Goal: Task Accomplishment & Management: Complete application form

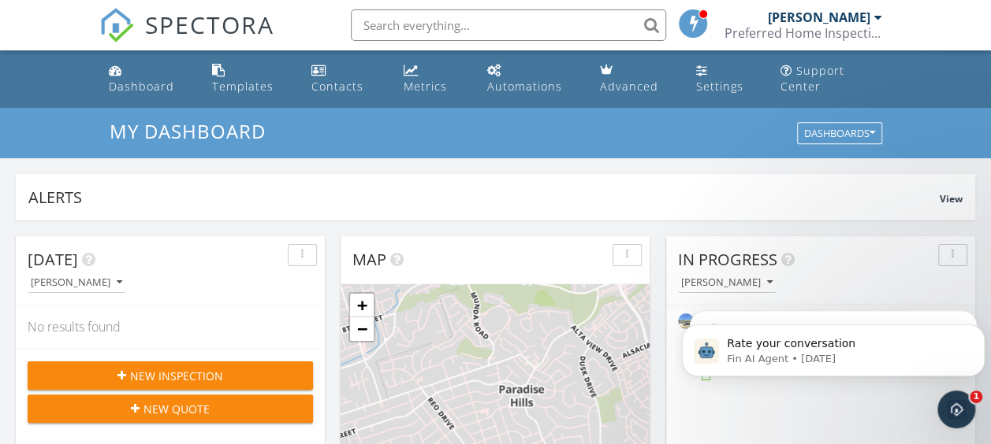
click at [178, 375] on span "New Inspection" at bounding box center [176, 376] width 93 height 17
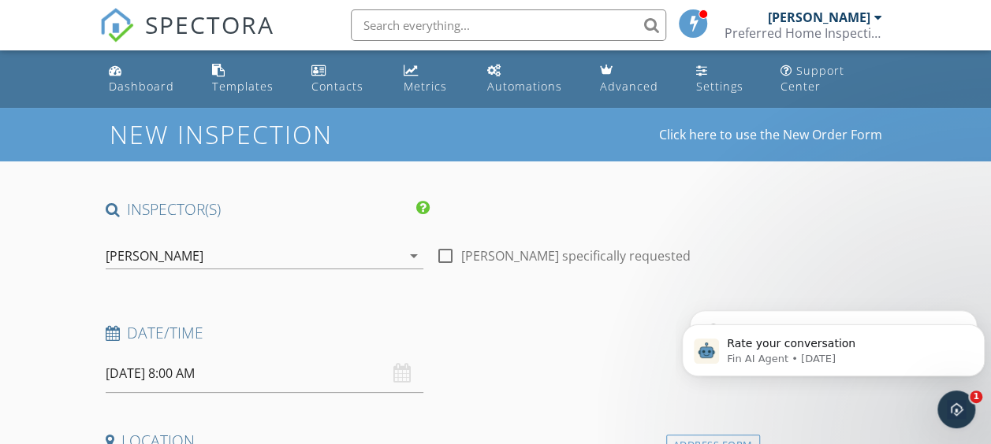
click at [299, 374] on div "09/29/2025 8:00 AM" at bounding box center [265, 374] width 318 height 39
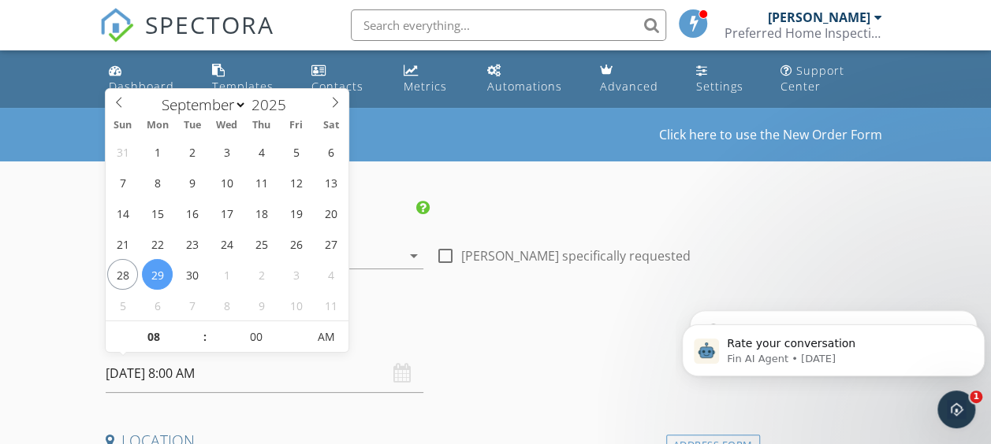
click at [147, 374] on input "09/29/2025 8:00 AM" at bounding box center [265, 374] width 318 height 39
type input "09/30/2025 8:00 AM"
click at [154, 338] on input "08" at bounding box center [154, 338] width 97 height 32
type input "07"
type input "09/30/2025 7:00 AM"
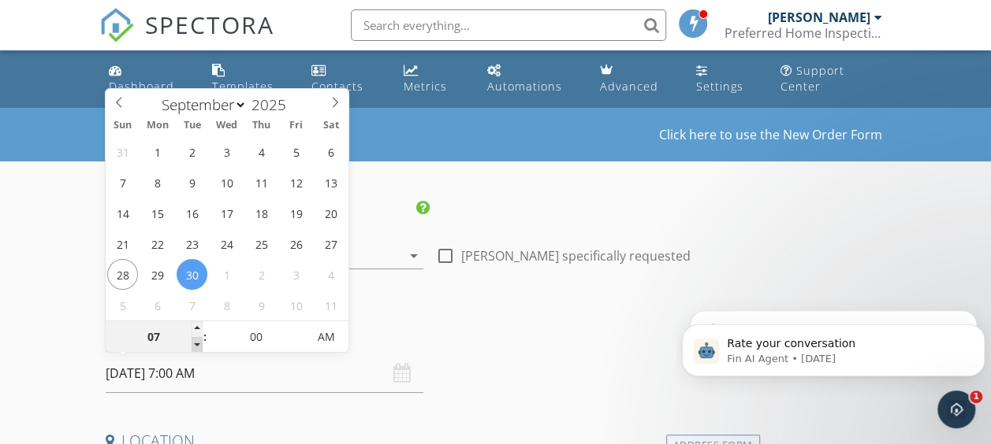
click at [195, 345] on span at bounding box center [197, 345] width 11 height 16
type input "06"
type input "09/30/2025 6:00 AM"
click at [195, 345] on span at bounding box center [197, 345] width 11 height 16
type input "05"
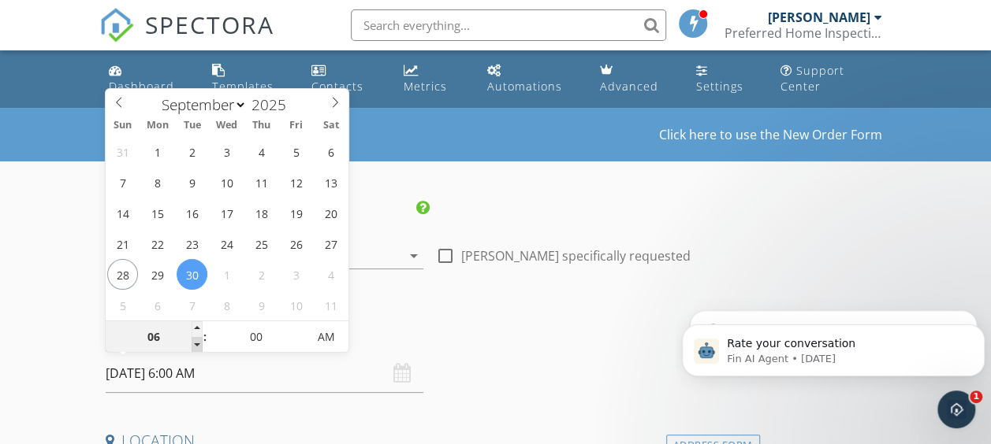
type input "09/30/2025 5:00 AM"
click at [195, 345] on span at bounding box center [197, 345] width 11 height 16
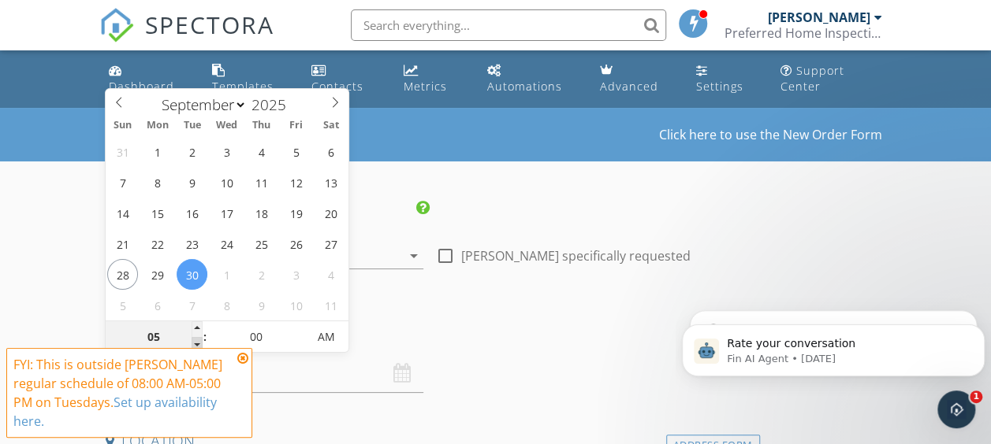
type input "04"
type input "09/30/2025 4:00 AM"
click at [195, 345] on span at bounding box center [197, 345] width 11 height 16
type input "03"
type input "09/30/2025 3:00 AM"
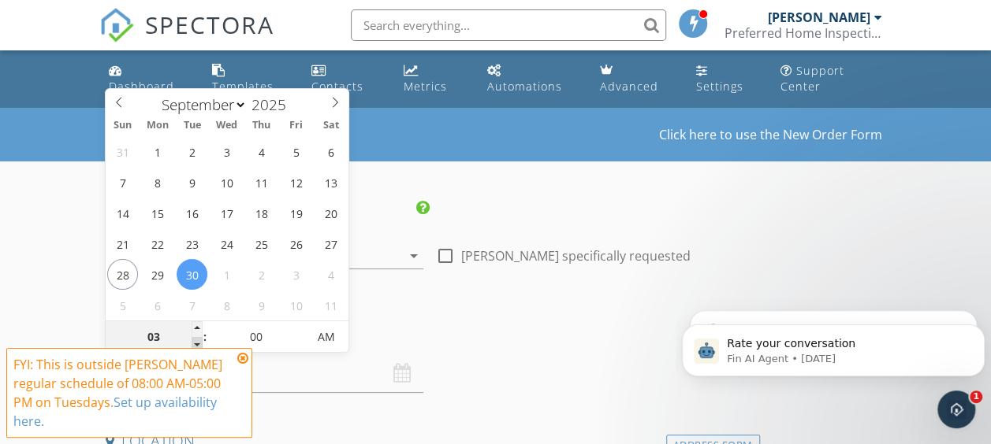
click at [195, 344] on span at bounding box center [197, 345] width 11 height 16
type input "02"
click at [195, 344] on span at bounding box center [197, 345] width 11 height 16
type input "[DATE] 2:00 PM"
drag, startPoint x: 195, startPoint y: 344, endPoint x: 324, endPoint y: 338, distance: 128.6
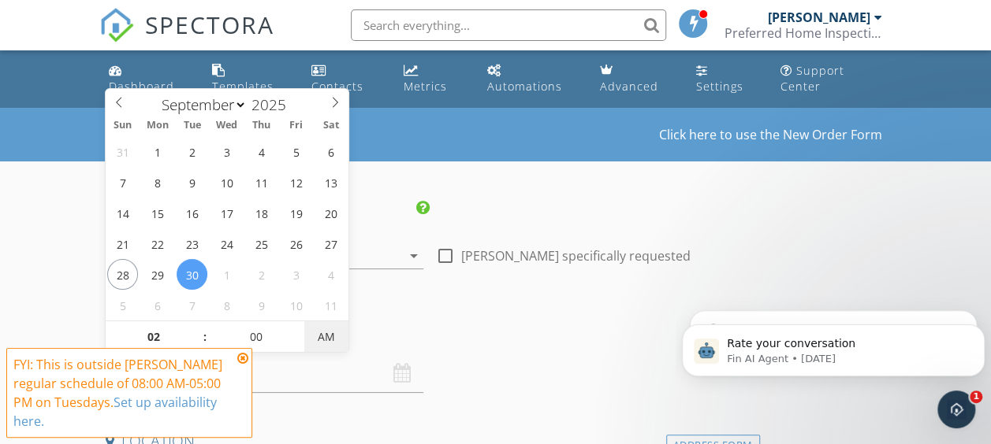
click at [324, 338] on span "AM" at bounding box center [325, 338] width 43 height 32
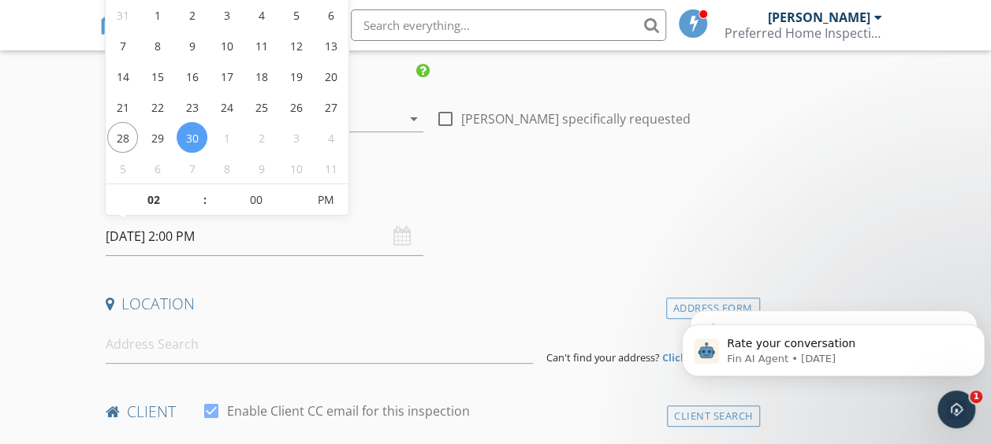
scroll to position [158, 0]
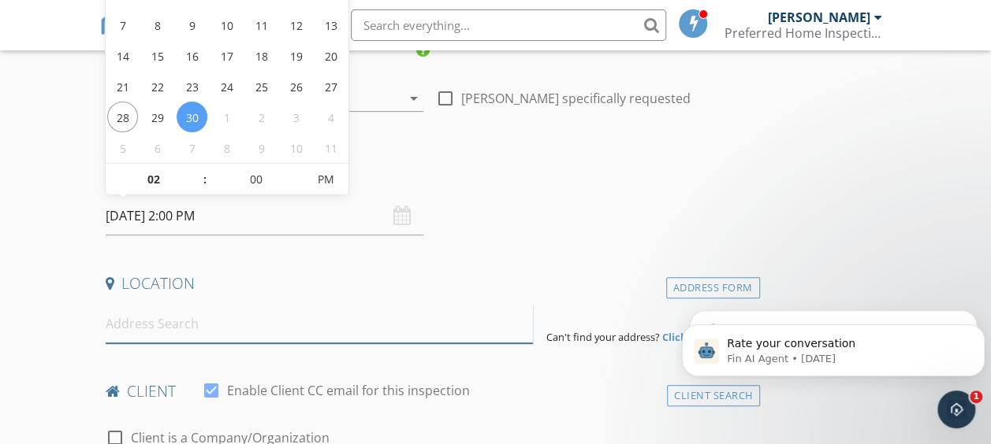
click at [182, 333] on input at bounding box center [320, 324] width 428 height 39
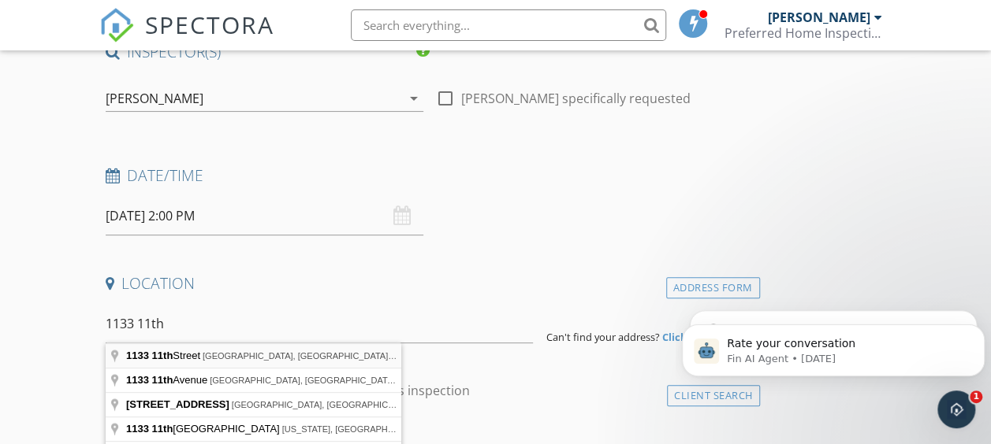
type input "1133 11th Street, Imperial Beach, CA, USA"
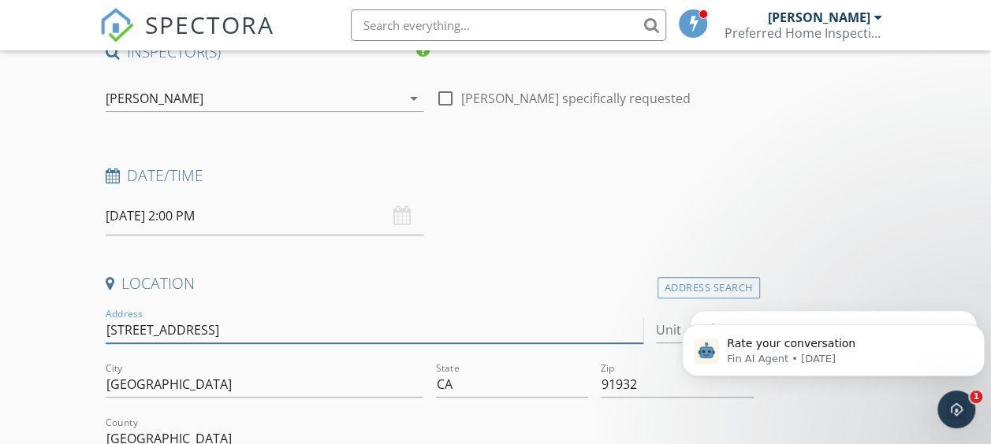
drag, startPoint x: 200, startPoint y: 331, endPoint x: 85, endPoint y: 331, distance: 115.1
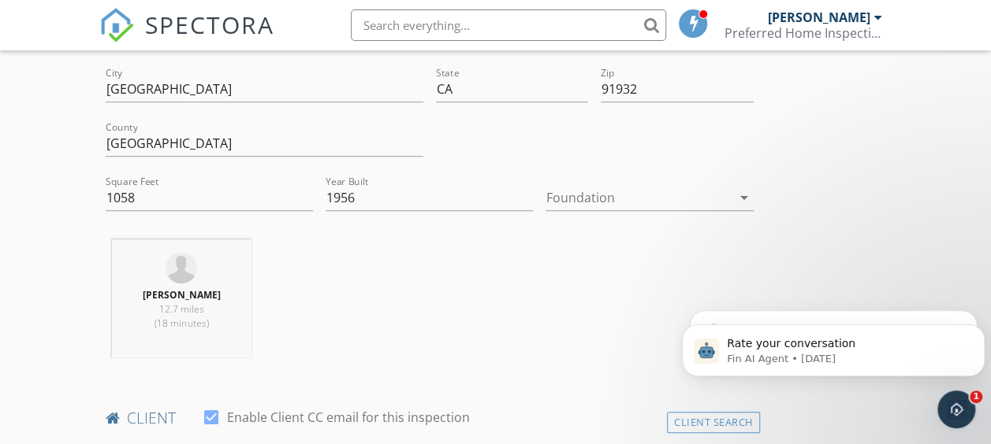
scroll to position [473, 0]
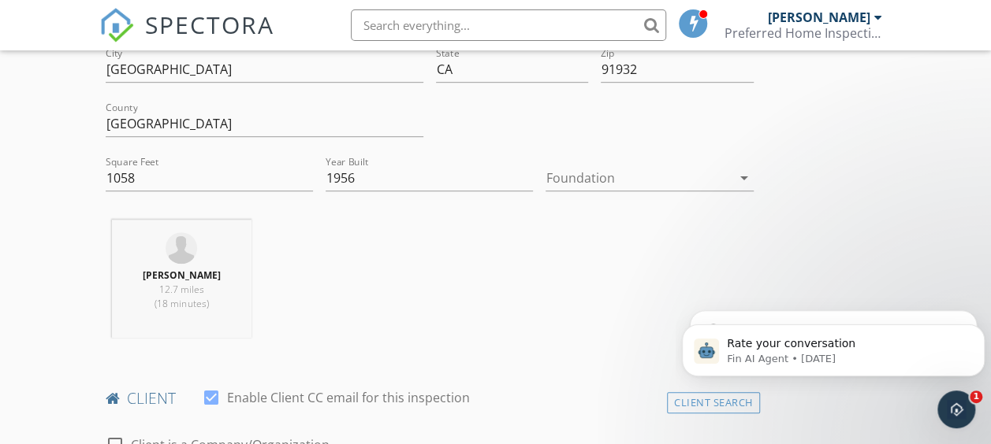
click at [734, 177] on icon "arrow_drop_down" at bounding box center [743, 178] width 19 height 19
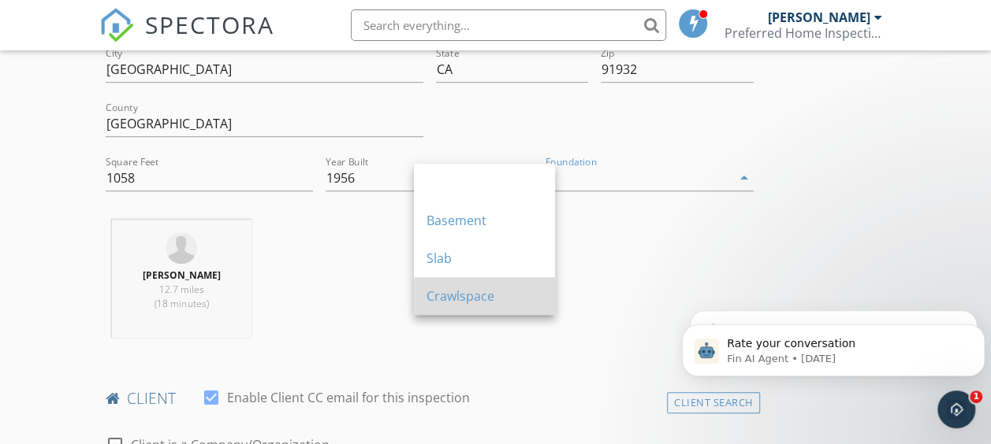
click at [478, 291] on div "Crawlspace" at bounding box center [484, 296] width 116 height 19
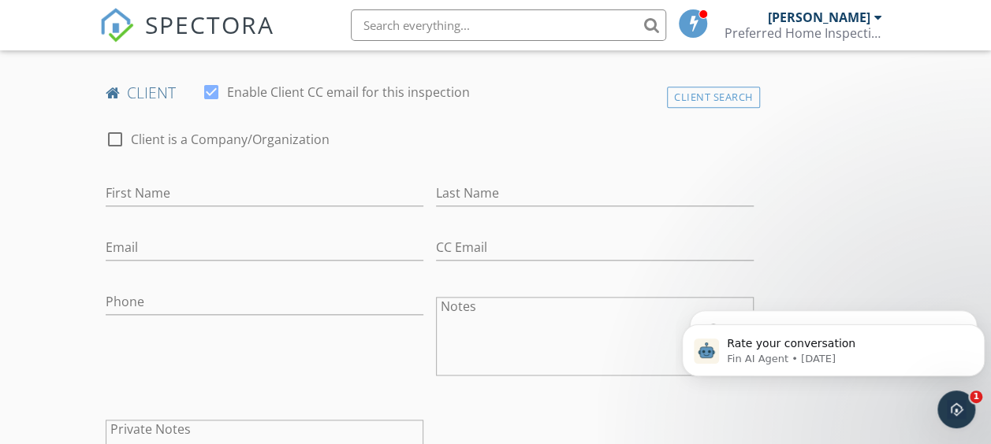
scroll to position [788, 0]
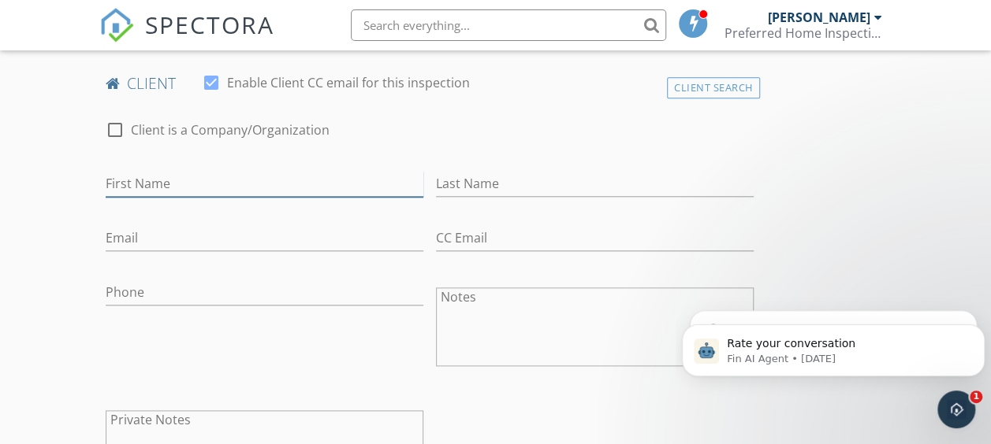
click at [184, 177] on input "First Name" at bounding box center [265, 184] width 318 height 26
type input "Craig"
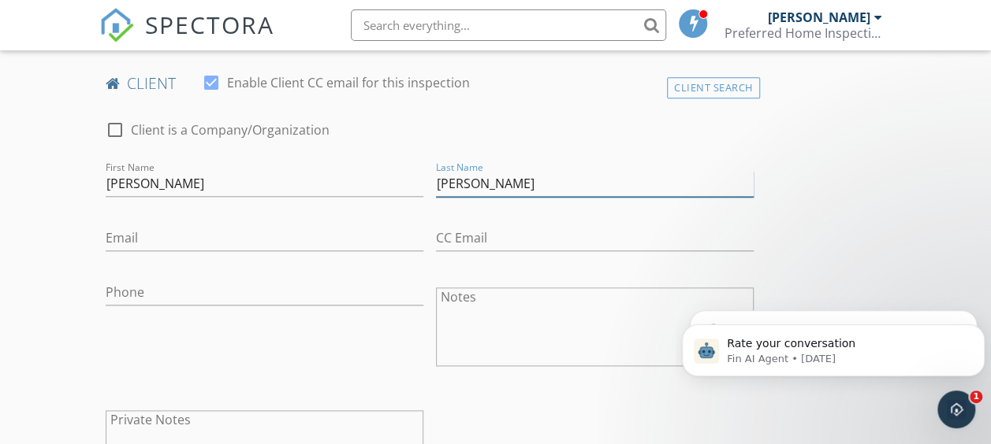
type input "Pasillas"
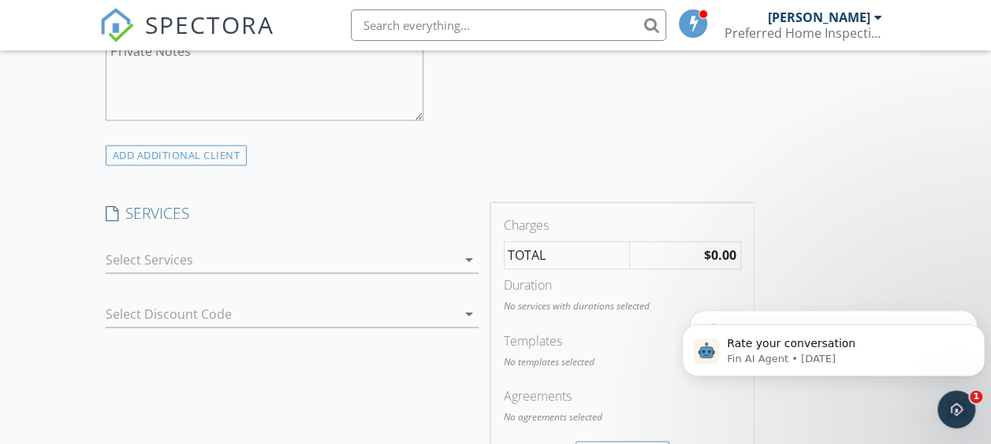
scroll to position [1182, 0]
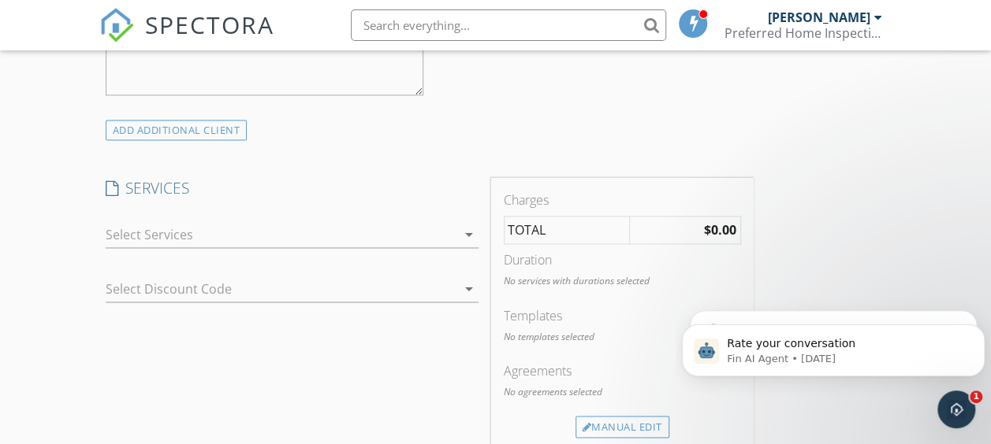
type input "c.pasillas2012@gmail.com"
click at [459, 232] on icon "arrow_drop_down" at bounding box center [468, 234] width 19 height 19
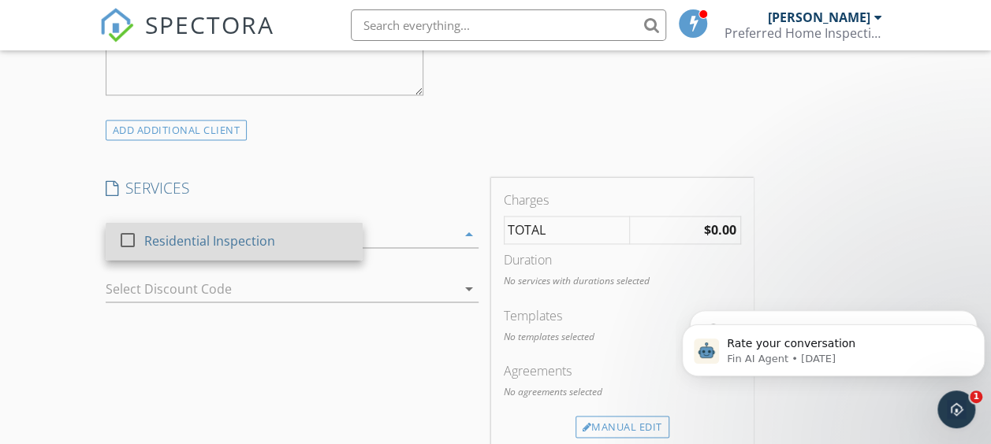
click at [129, 238] on div at bounding box center [127, 240] width 27 height 27
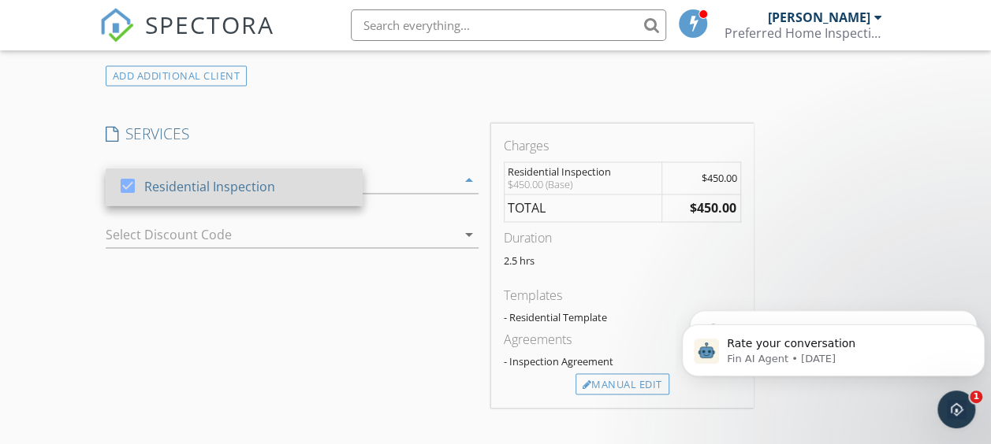
scroll to position [1261, 0]
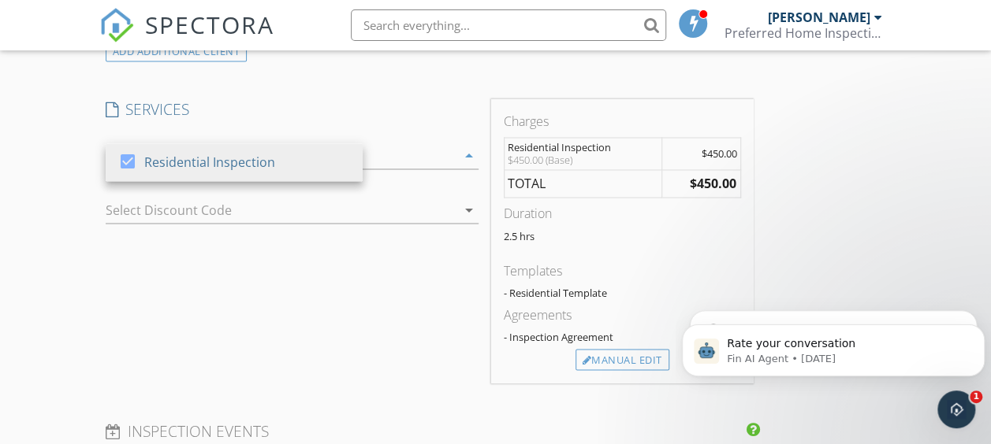
click at [504, 242] on p "2.5 hrs" at bounding box center [622, 235] width 237 height 13
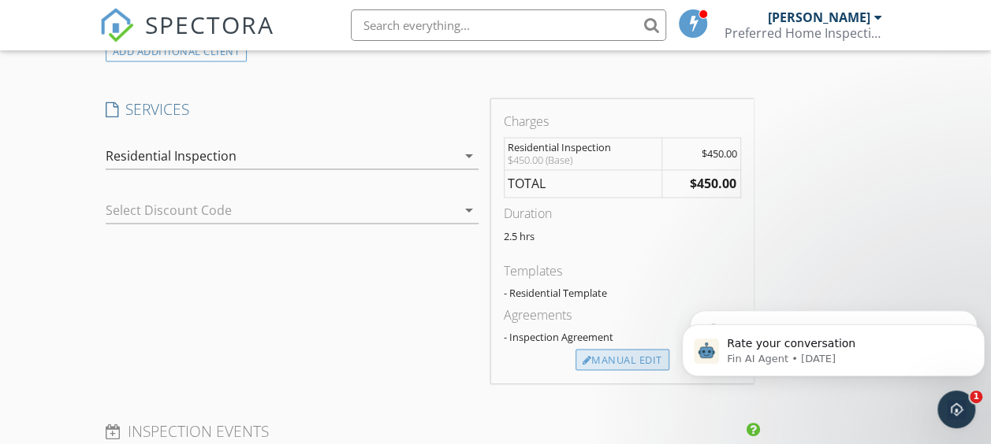
click at [575, 360] on div "Manual Edit" at bounding box center [622, 360] width 94 height 22
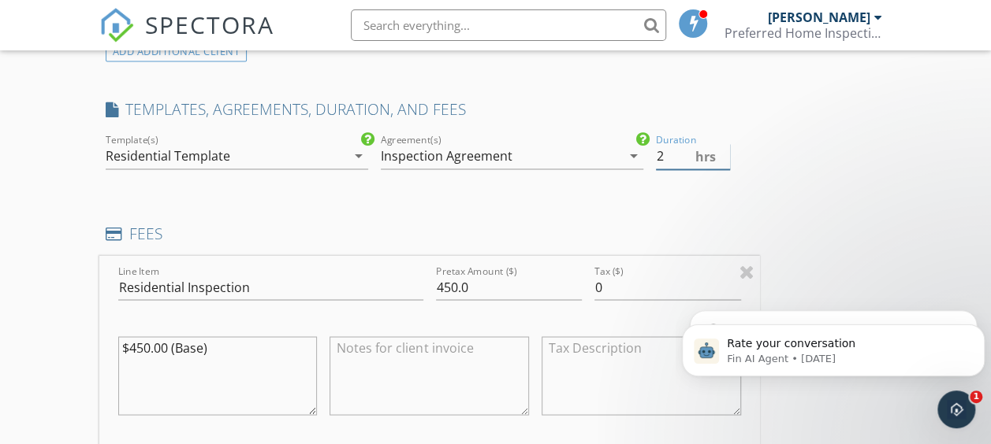
type input "2"
click at [656, 158] on input "2" at bounding box center [693, 156] width 74 height 26
click at [580, 198] on div "INSPECTOR(S) check_box Dan Eskew PRIMARY Dan Eskew arrow_drop_down check_box_ou…" at bounding box center [495, 316] width 793 height 2756
click at [349, 152] on icon "arrow_drop_down" at bounding box center [358, 156] width 19 height 19
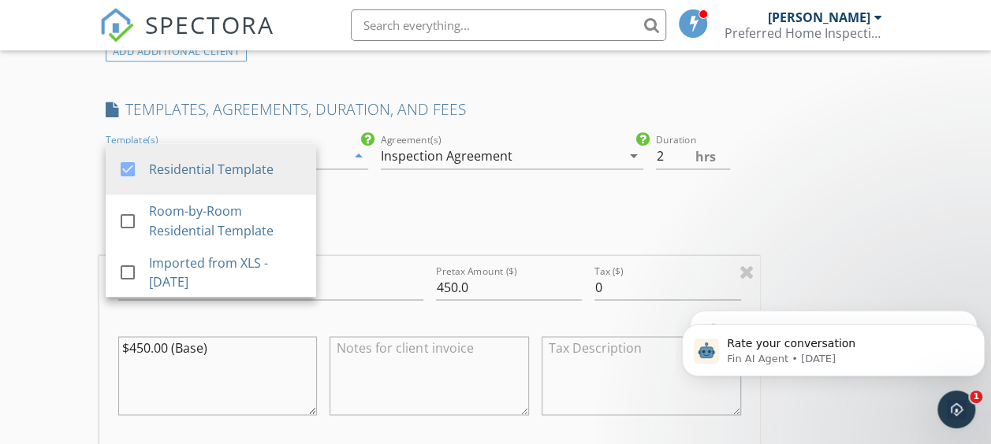
click at [386, 205] on div "INSPECTOR(S) check_box Dan Eskew PRIMARY Dan Eskew arrow_drop_down check_box_ou…" at bounding box center [429, 270] width 660 height 2664
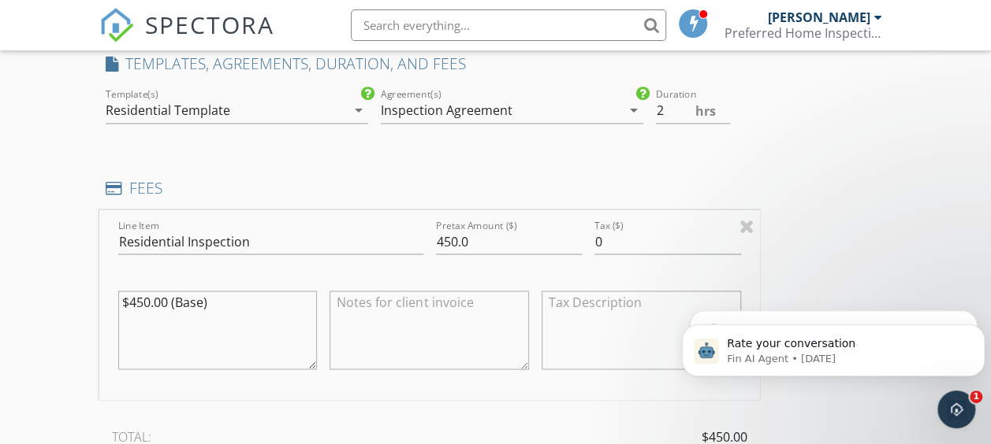
scroll to position [1340, 0]
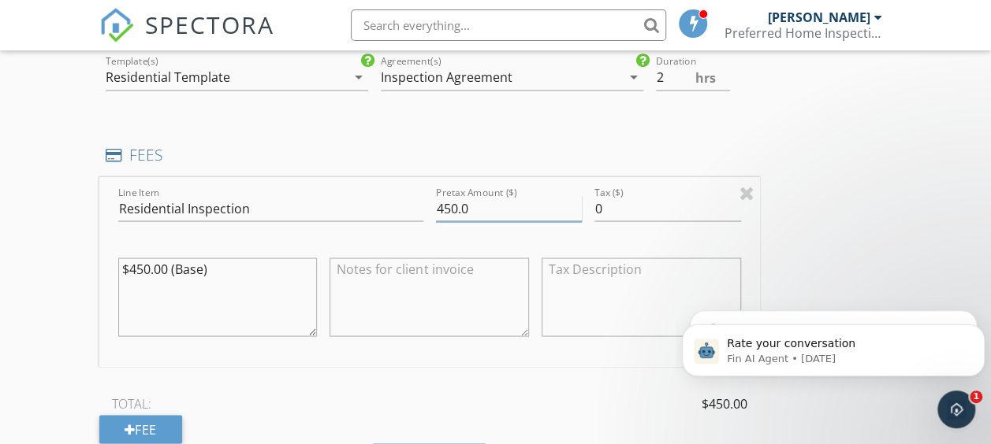
click at [436, 210] on input "450.0" at bounding box center [509, 208] width 146 height 26
type input "550.0"
click at [240, 232] on div at bounding box center [270, 232] width 305 height 9
click at [214, 270] on textarea "$450.00 (Base)" at bounding box center [217, 297] width 199 height 79
type textarea "$"
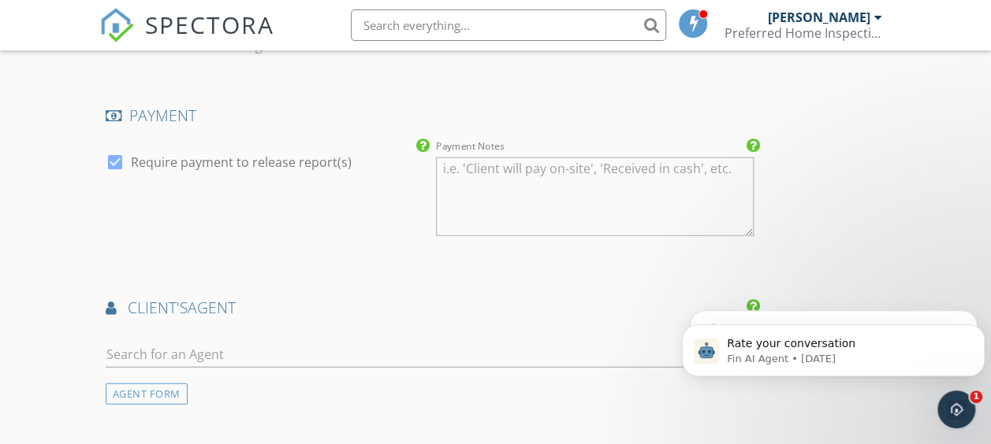
scroll to position [1891, 0]
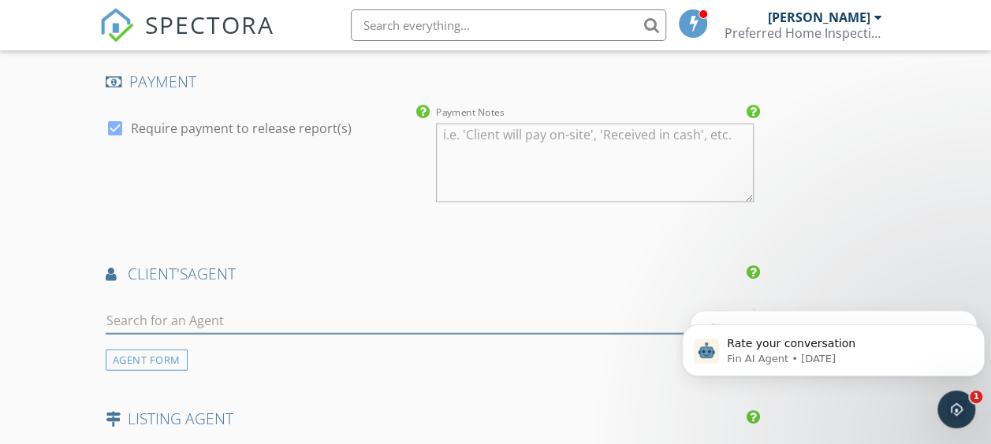
click at [214, 315] on input "text" at bounding box center [430, 321] width 648 height 26
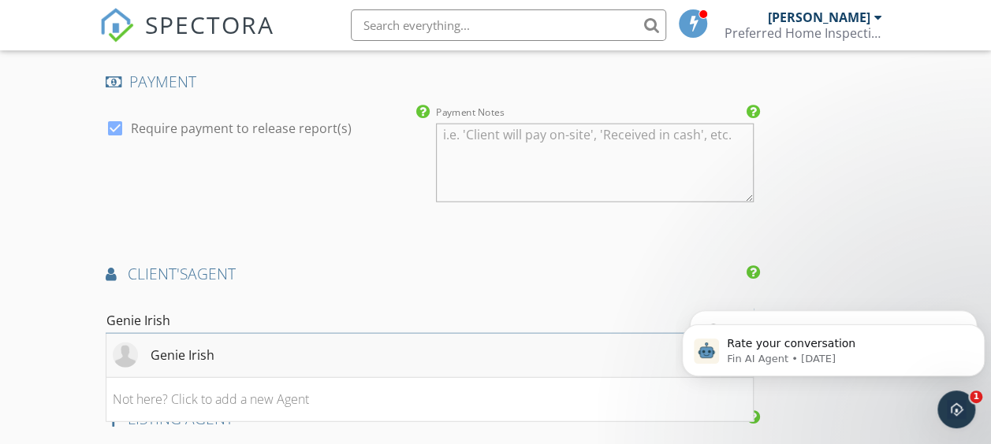
type input "Genie Irish"
click at [204, 346] on div "Genie Irish" at bounding box center [183, 355] width 64 height 19
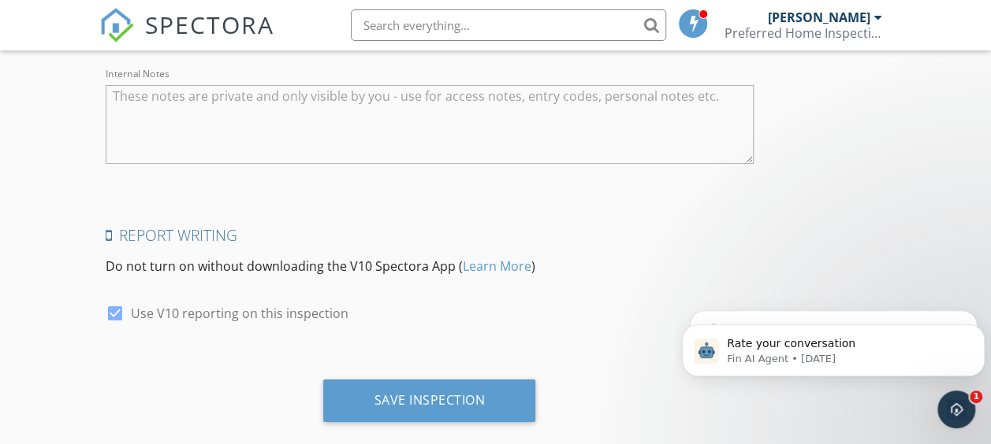
scroll to position [2899, 0]
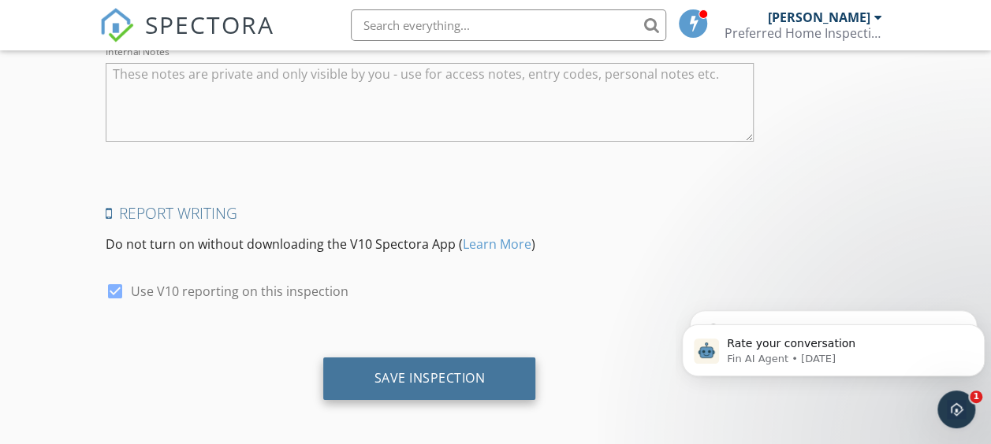
click at [374, 370] on div "Save Inspection" at bounding box center [429, 378] width 111 height 16
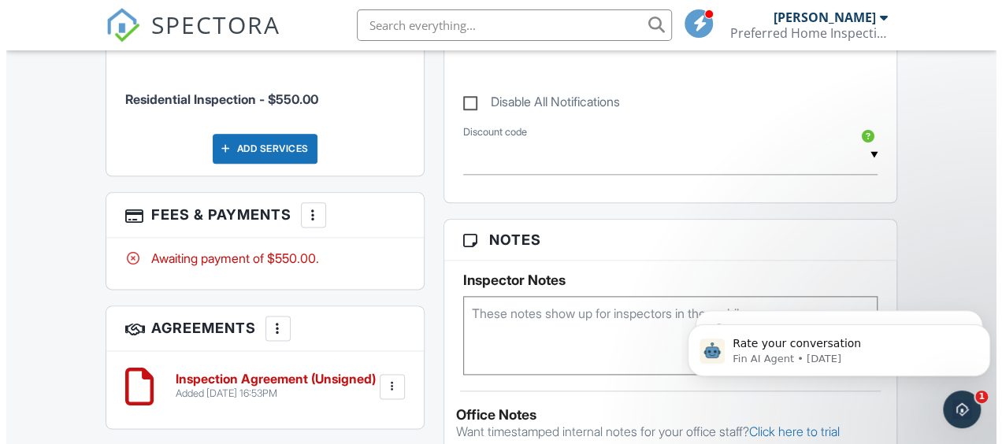
scroll to position [946, 0]
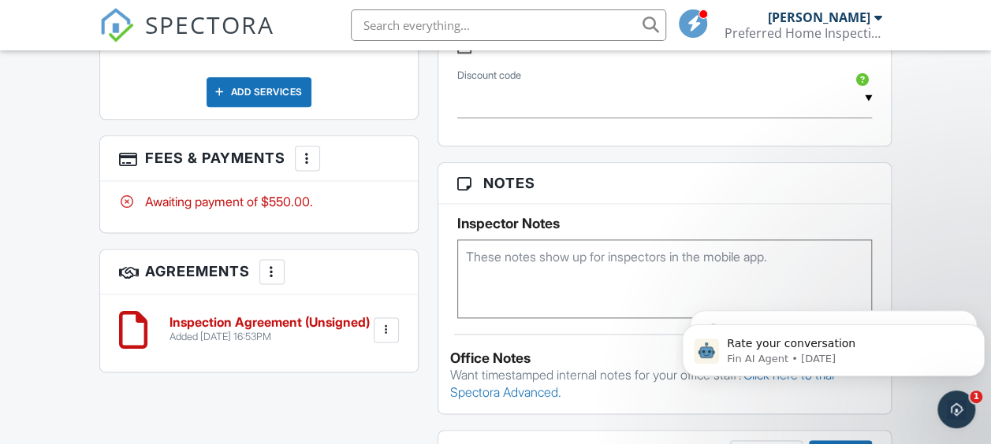
click at [273, 276] on div at bounding box center [272, 272] width 16 height 16
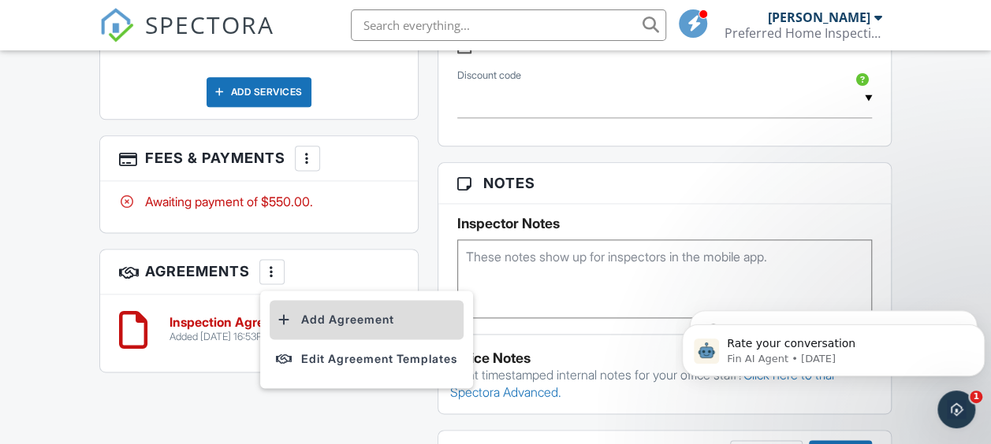
click at [314, 325] on li "Add Agreement" at bounding box center [367, 319] width 194 height 39
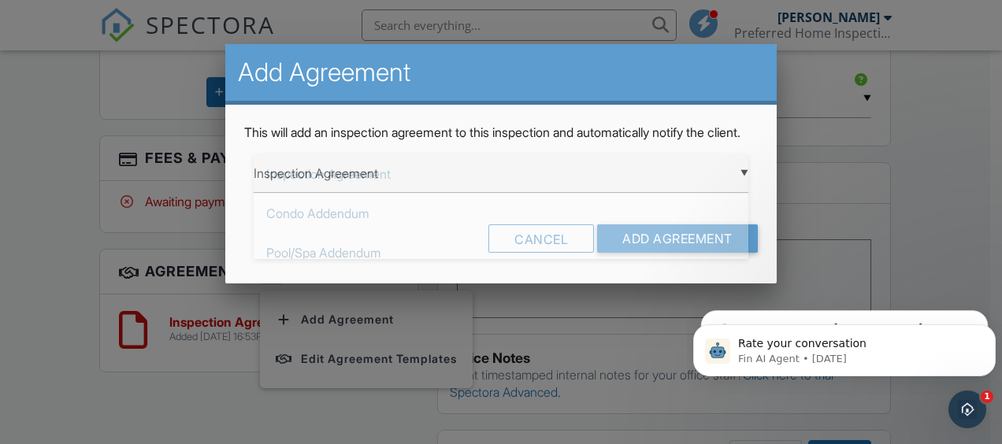
click at [745, 188] on div "▼ Inspection Agreement Inspection Agreement Condo Addendum Pool/Spa Addendum CA…" at bounding box center [501, 173] width 495 height 39
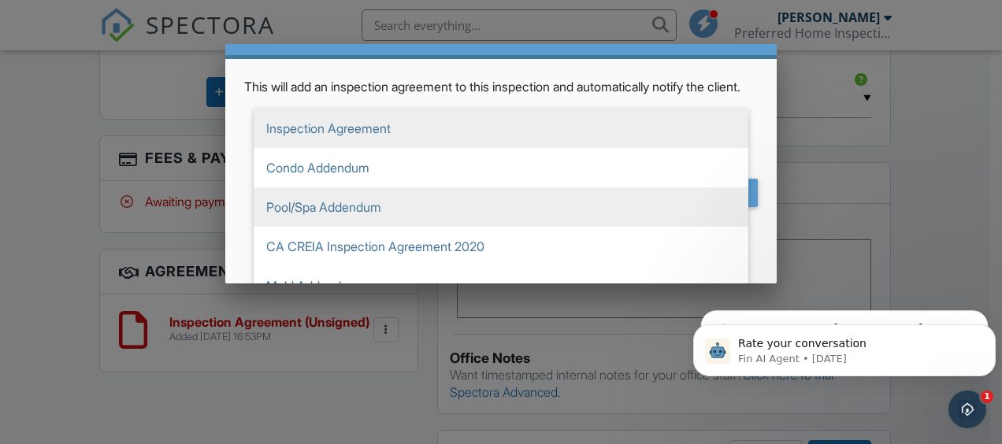
scroll to position [68, 0]
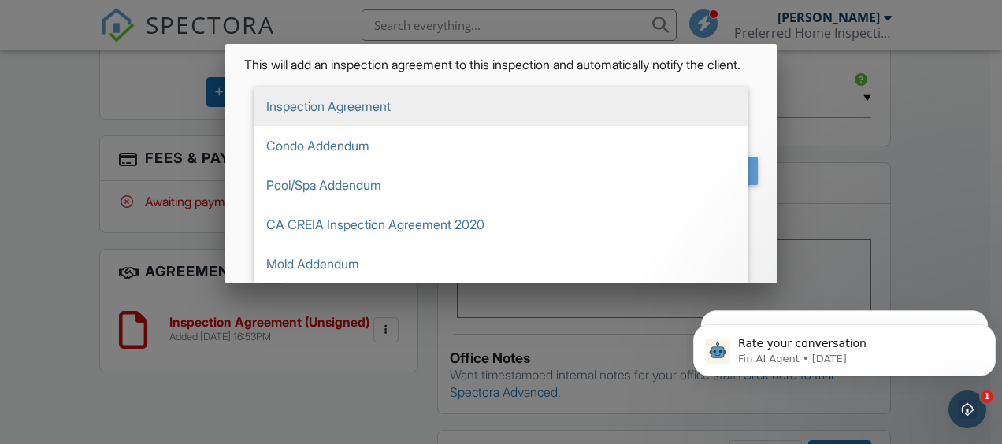
click at [366, 124] on span "Inspection Agreement" at bounding box center [501, 106] width 495 height 39
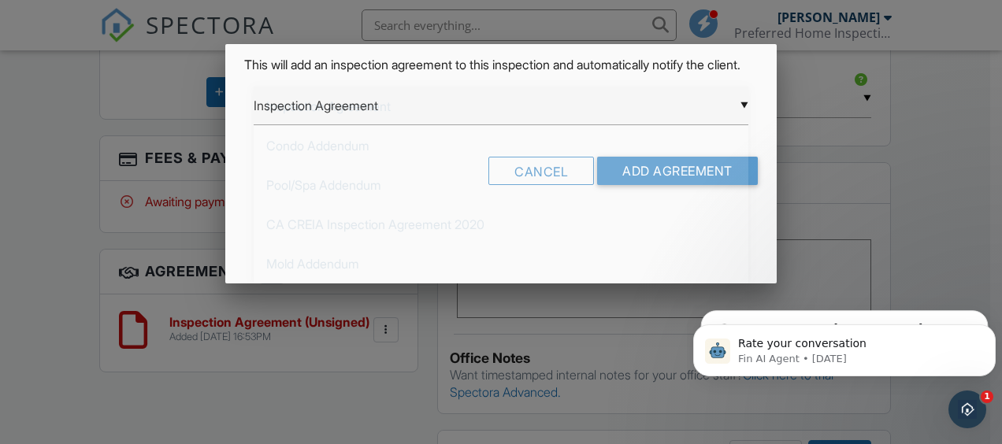
scroll to position [0, 0]
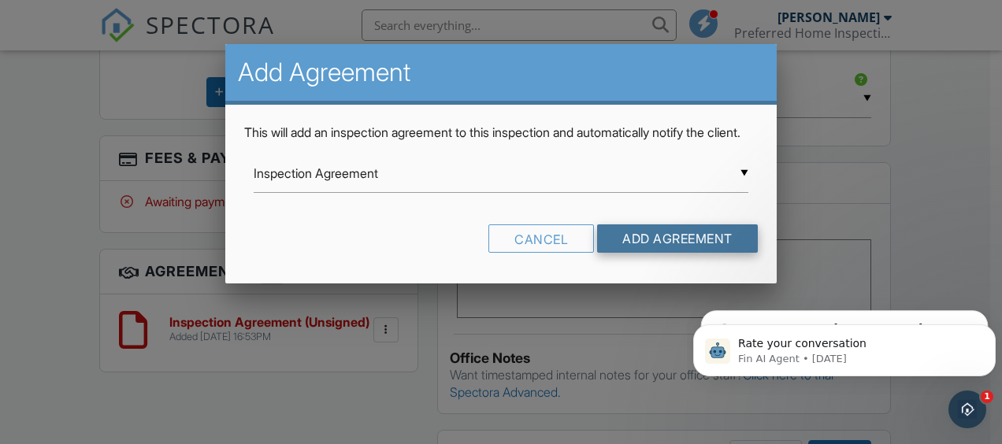
click at [623, 249] on input "Add Agreement" at bounding box center [677, 239] width 161 height 28
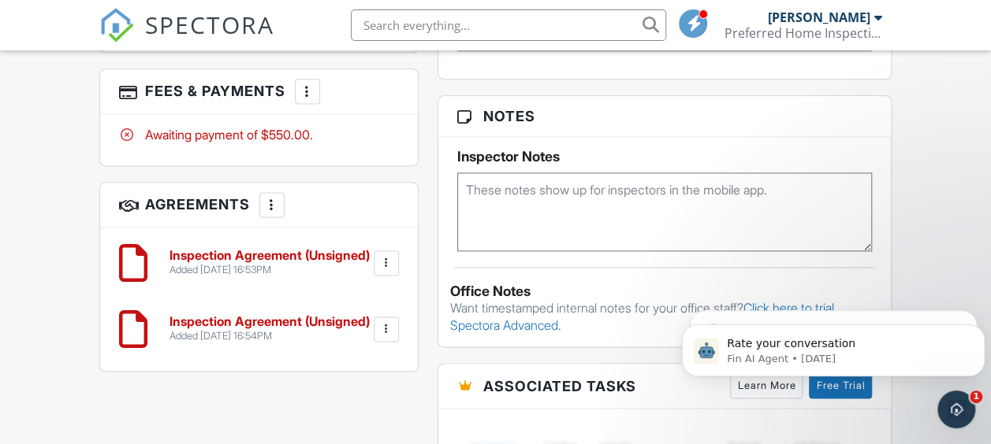
scroll to position [1025, 0]
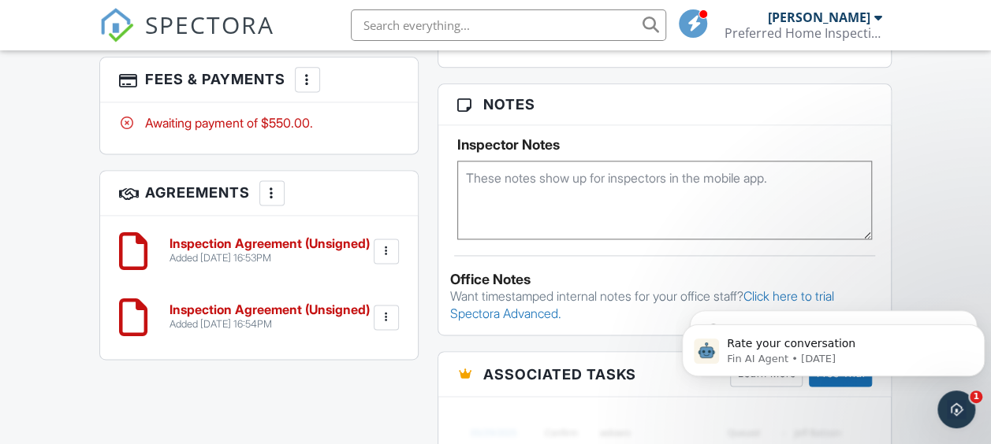
click at [380, 256] on div at bounding box center [386, 252] width 16 height 16
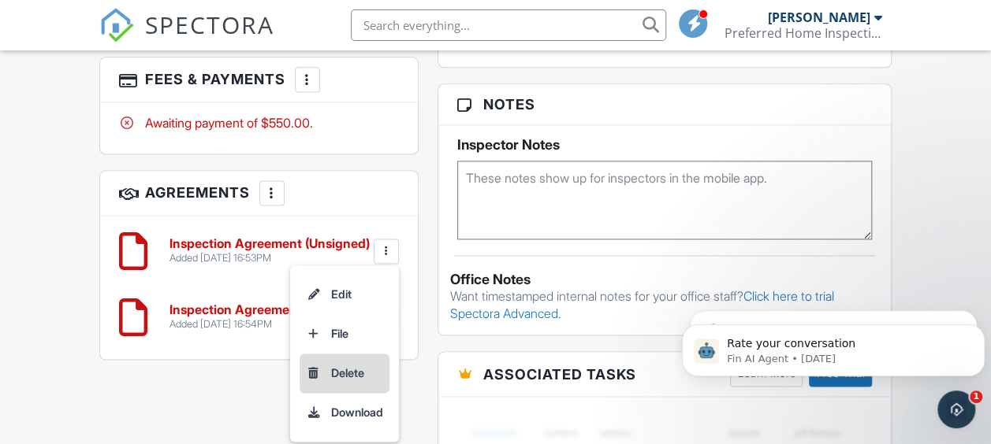
click at [343, 375] on li "Delete" at bounding box center [344, 373] width 90 height 39
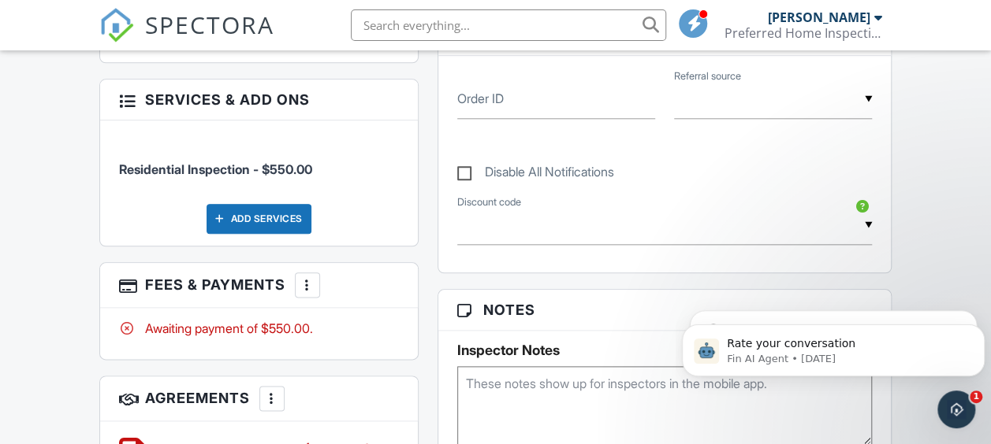
scroll to position [753, 0]
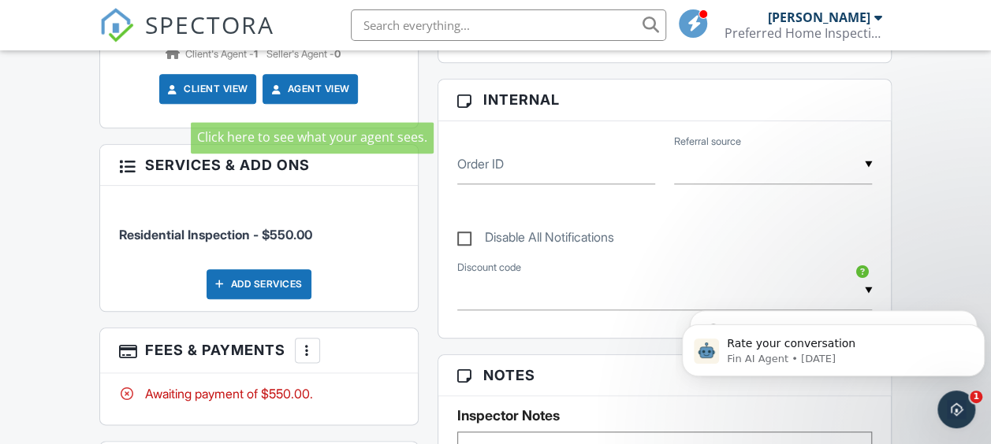
click at [296, 95] on link "Agent View" at bounding box center [308, 89] width 81 height 16
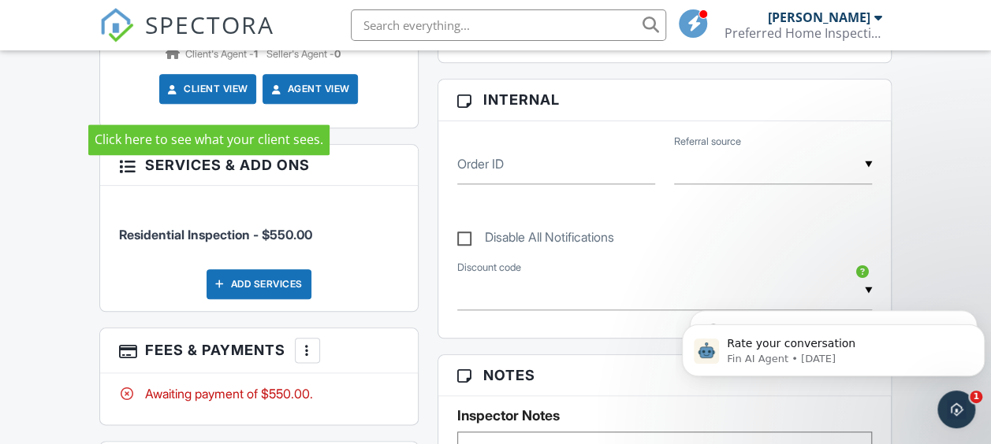
click at [192, 96] on link "Client View" at bounding box center [207, 89] width 84 height 16
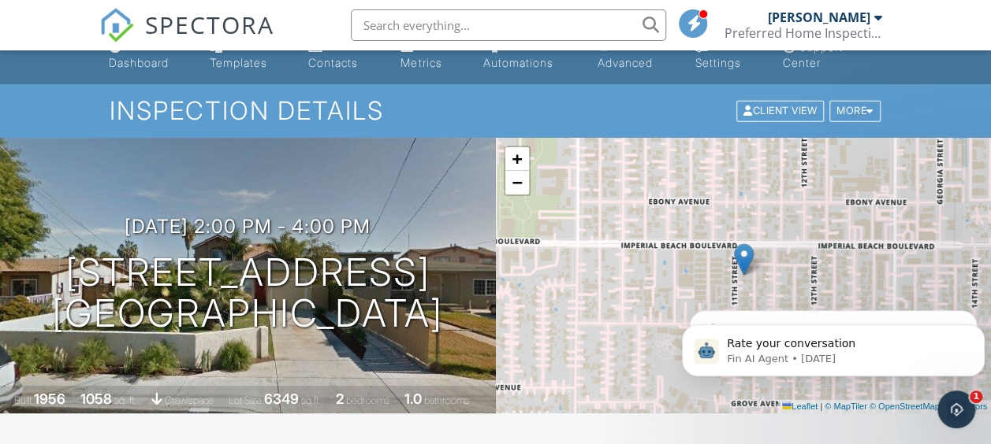
scroll to position [0, 0]
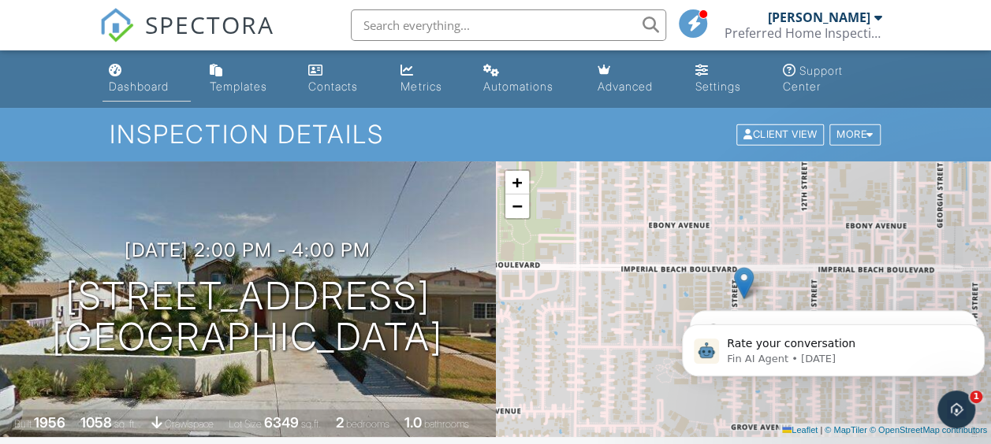
click at [129, 81] on div "Dashboard" at bounding box center [139, 86] width 60 height 13
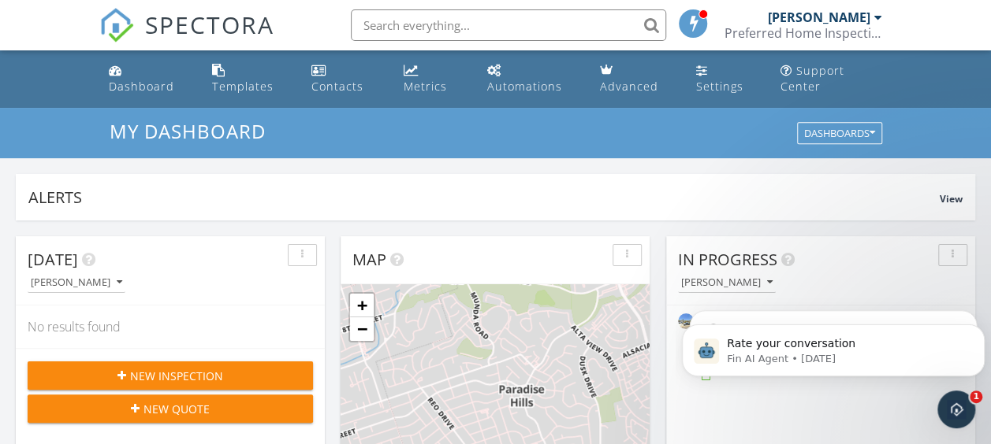
click at [203, 365] on button "New Inspection" at bounding box center [170, 376] width 285 height 28
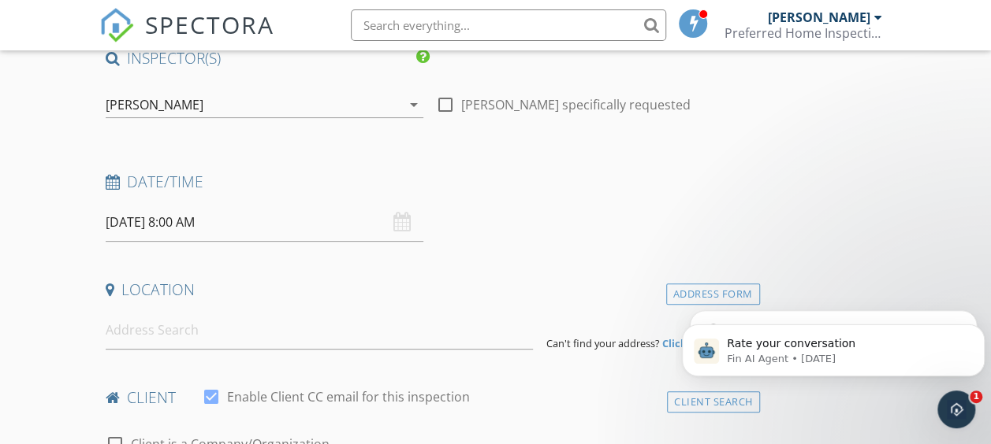
scroll to position [158, 0]
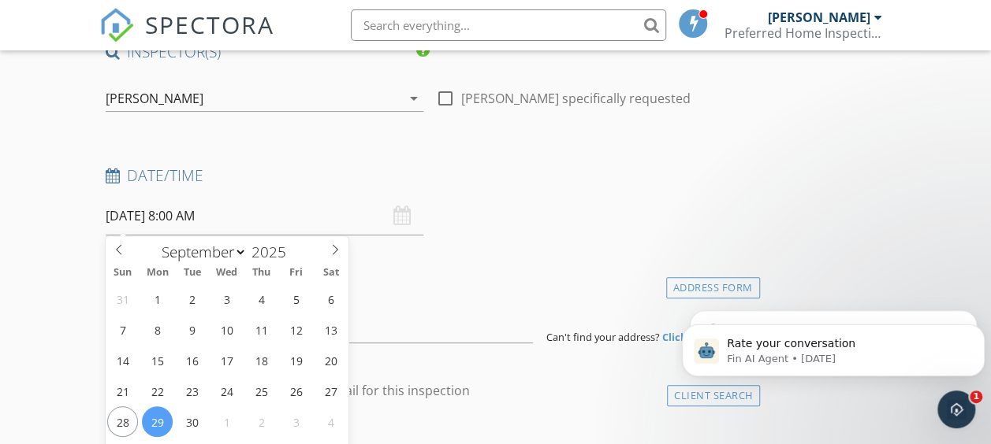
click at [134, 216] on input "09/29/2025 8:00 AM" at bounding box center [265, 216] width 318 height 39
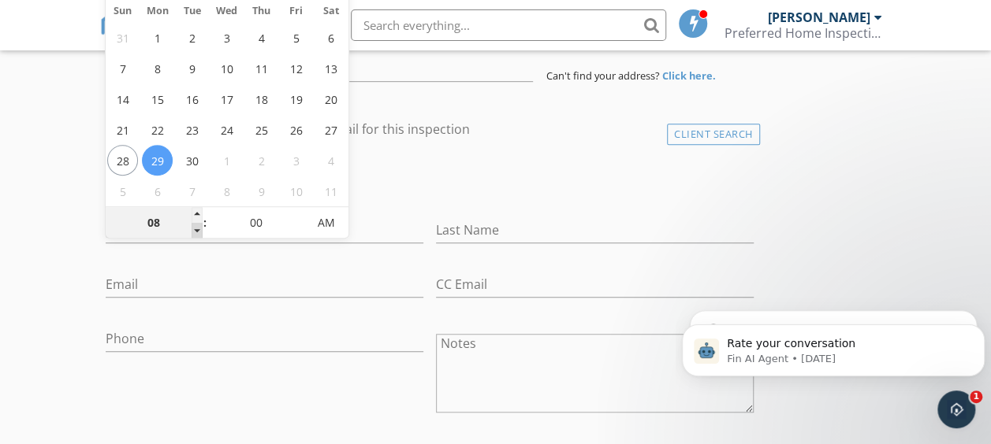
type input "07"
type input "09/29/2025 7:00 AM"
click at [197, 228] on span at bounding box center [197, 231] width 11 height 16
type input "06"
type input "09/29/2025 6:00 AM"
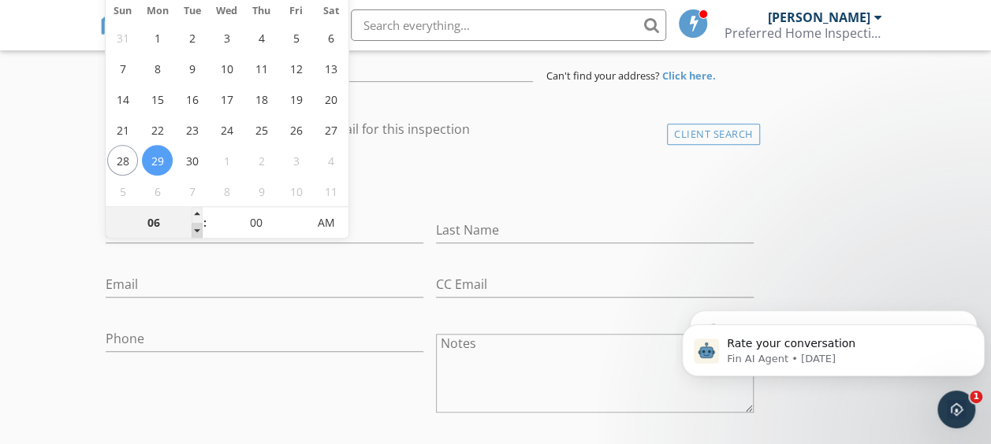
click at [197, 228] on span at bounding box center [197, 231] width 11 height 16
type input "05"
type input "09/29/2025 5:00 AM"
click at [197, 228] on span at bounding box center [197, 231] width 11 height 16
type input "04"
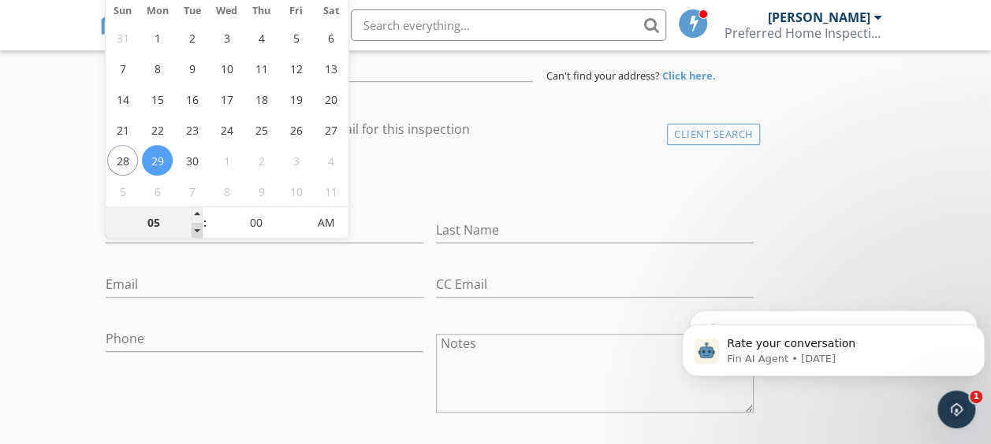
type input "09/29/2025 4:00 AM"
click at [197, 228] on span at bounding box center [197, 231] width 11 height 16
type input "03"
type input "09/29/2025 3:00 AM"
click at [197, 228] on span at bounding box center [197, 231] width 11 height 16
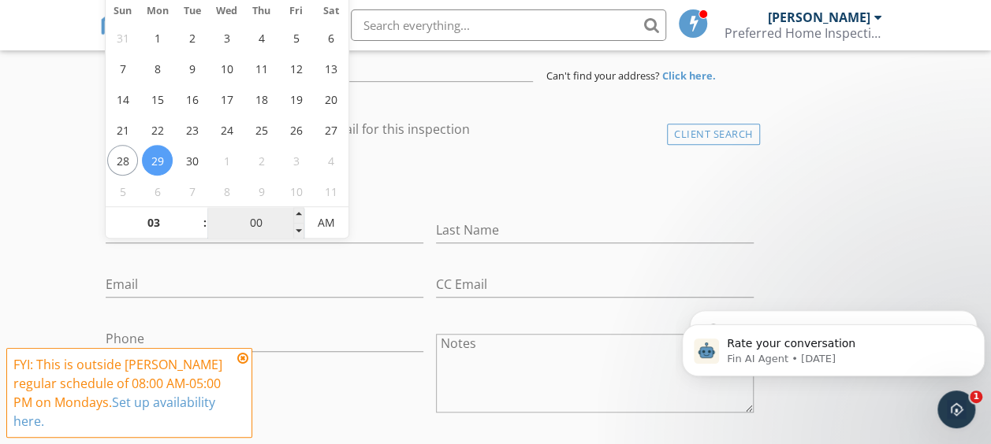
drag, startPoint x: 197, startPoint y: 228, endPoint x: 266, endPoint y: 219, distance: 69.9
click at [266, 219] on input "00" at bounding box center [255, 224] width 97 height 32
type input "05"
type input "09/29/2025 3:05 AM"
click at [299, 212] on span at bounding box center [298, 215] width 11 height 16
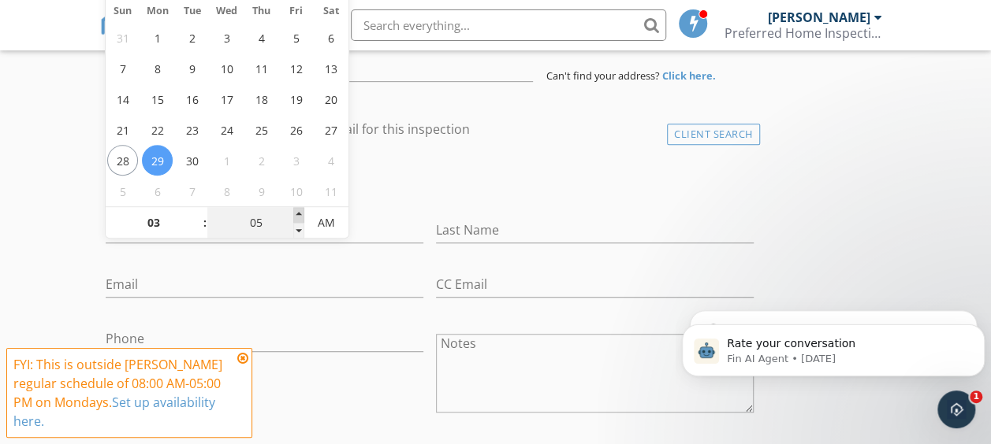
type input "10"
type input "09/29/2025 3:10 AM"
click at [299, 212] on span at bounding box center [298, 215] width 11 height 16
type input "15"
type input "09/29/2025 3:15 AM"
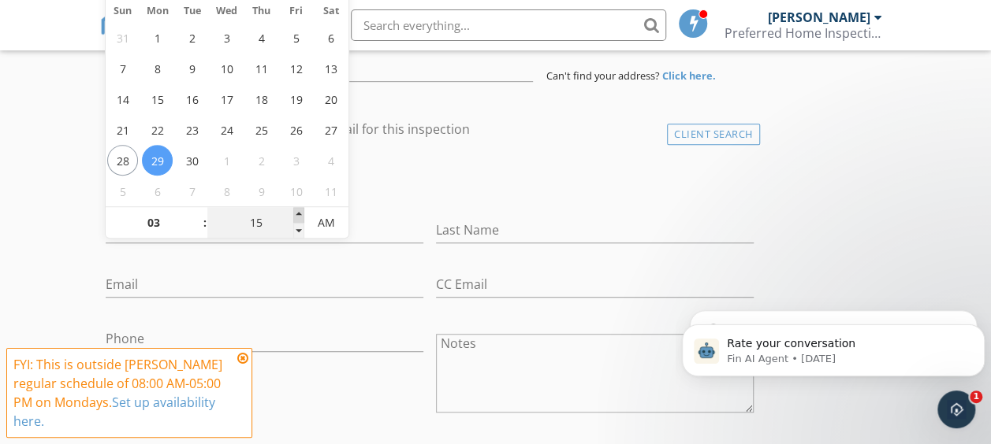
click at [299, 212] on span at bounding box center [298, 215] width 11 height 16
type input "20"
type input "09/29/2025 3:20 AM"
click at [299, 212] on span at bounding box center [298, 215] width 11 height 16
type input "25"
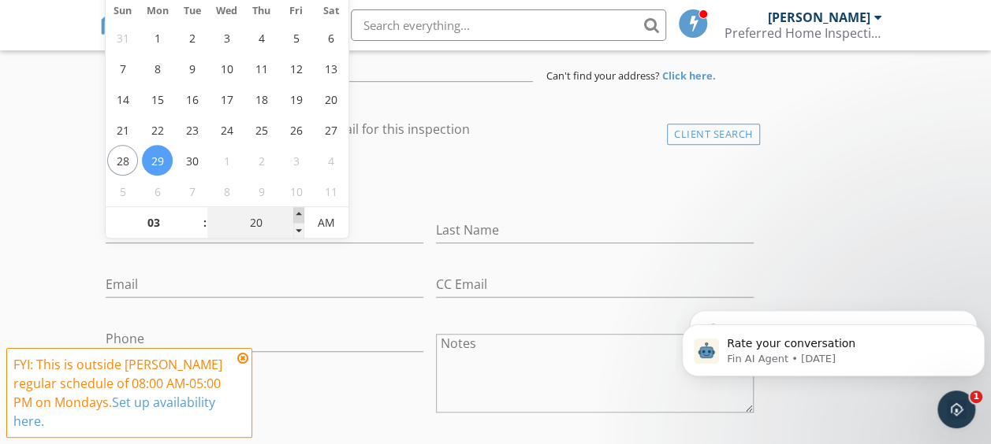
type input "09/29/2025 3:25 AM"
click at [299, 212] on span at bounding box center [298, 215] width 11 height 16
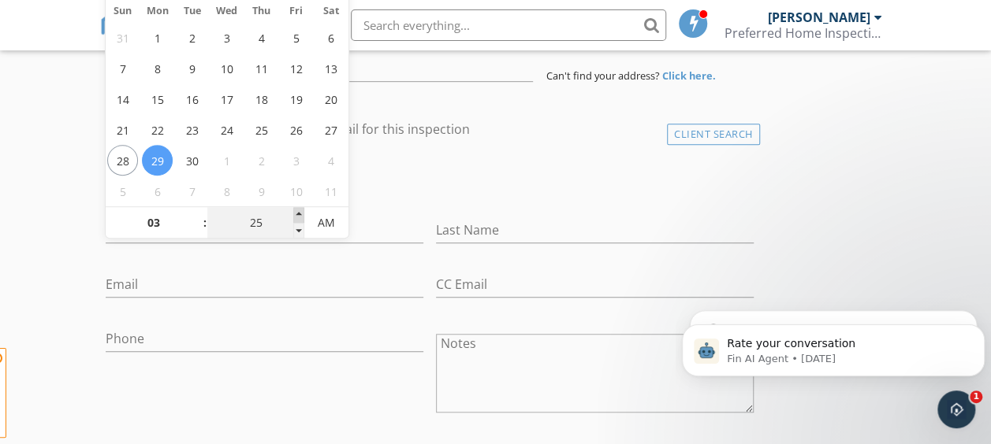
type input "30"
click at [299, 212] on span at bounding box center [298, 215] width 11 height 16
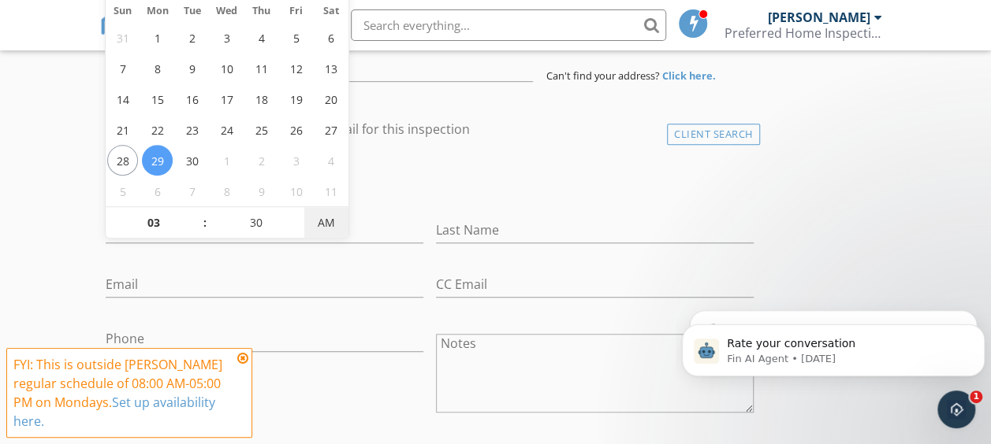
type input "09/29/2025 3:30 PM"
click at [325, 221] on span "AM" at bounding box center [325, 223] width 43 height 32
click at [526, 214] on div "Last Name" at bounding box center [595, 233] width 318 height 51
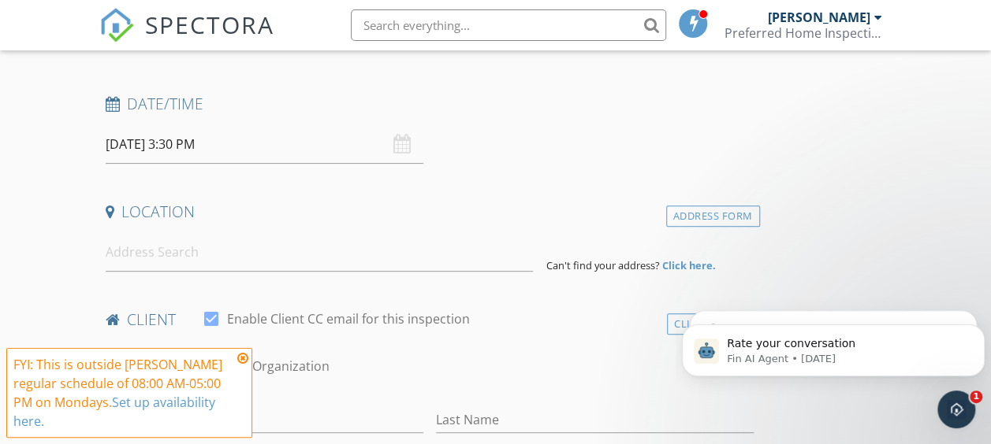
scroll to position [262, 0]
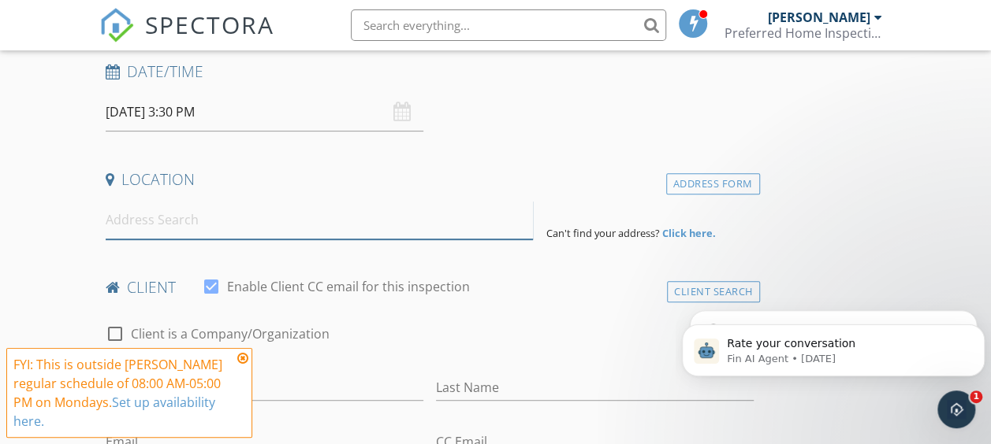
click at [161, 219] on input at bounding box center [320, 220] width 428 height 39
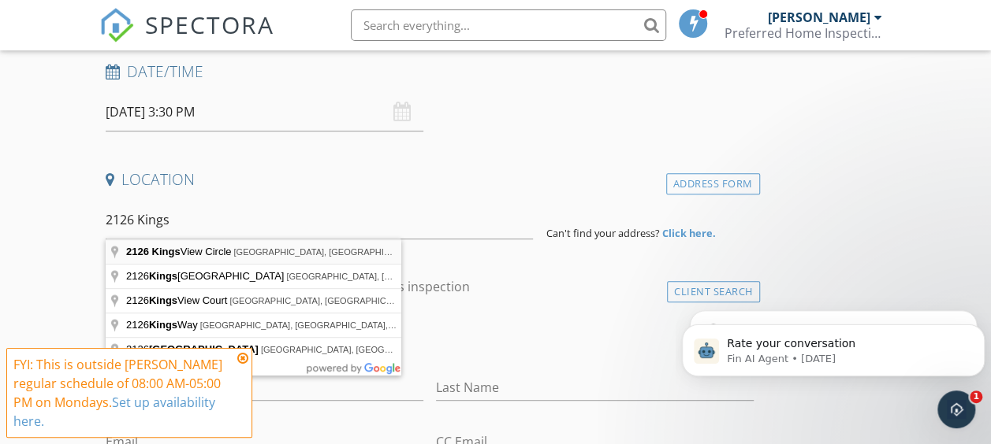
type input "2126 Kings View Circle, Spring Valley, CA, USA"
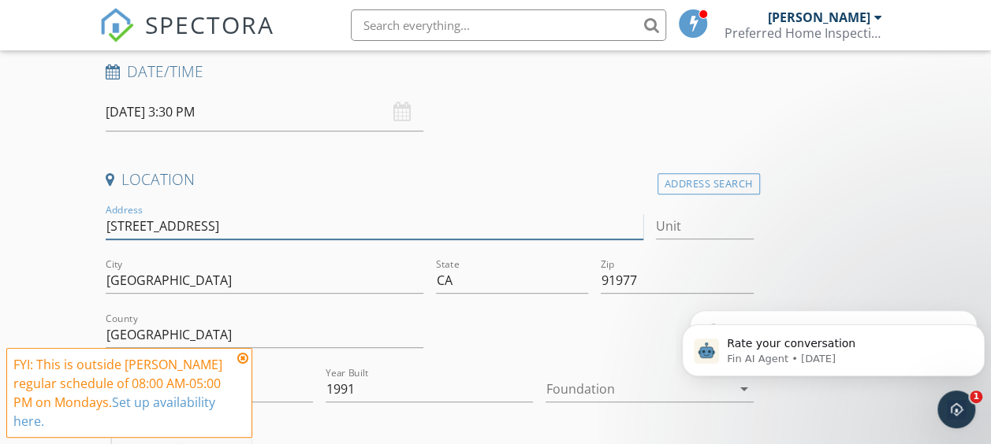
drag, startPoint x: 203, startPoint y: 225, endPoint x: 68, endPoint y: 225, distance: 135.6
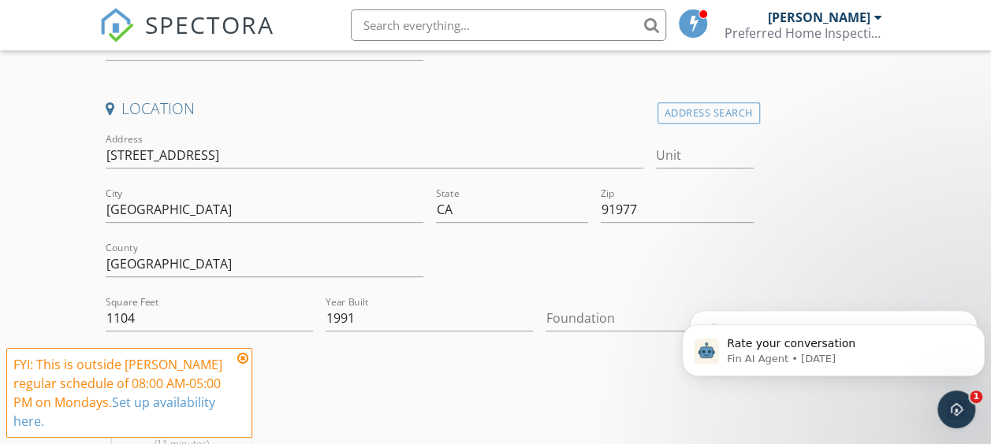
scroll to position [419, 0]
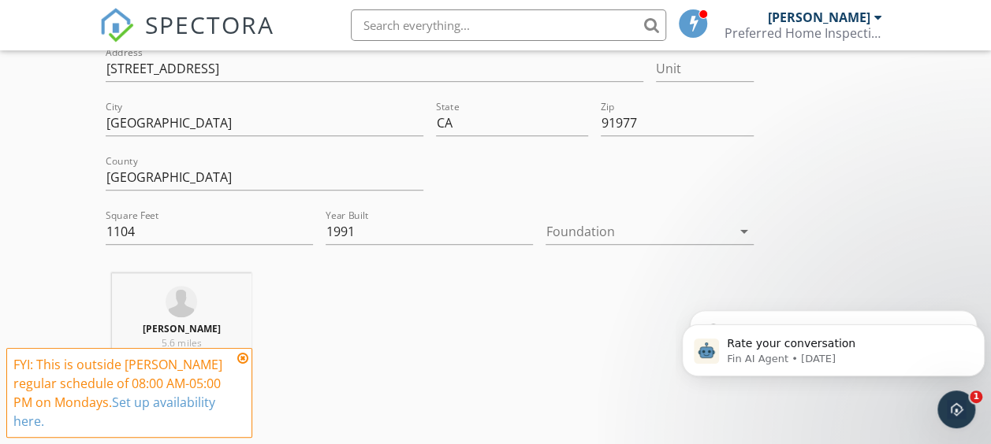
click at [734, 228] on icon "arrow_drop_down" at bounding box center [743, 231] width 19 height 19
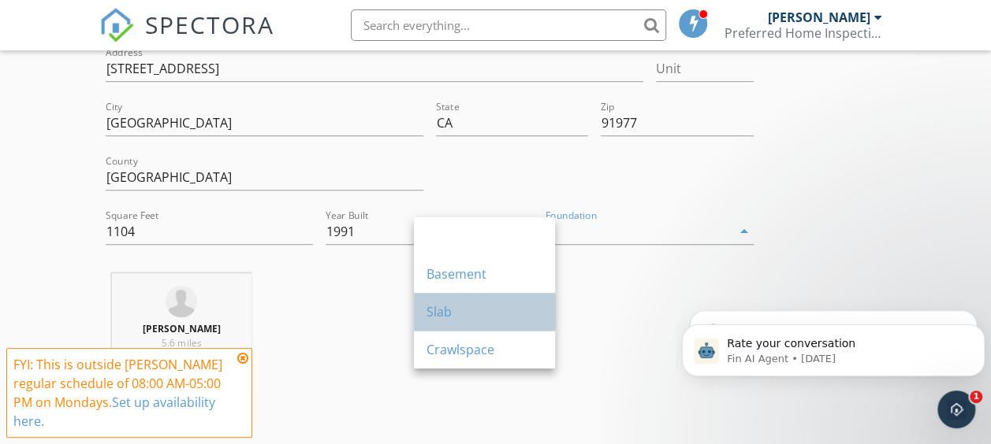
click at [424, 311] on link "Slab" at bounding box center [484, 312] width 141 height 38
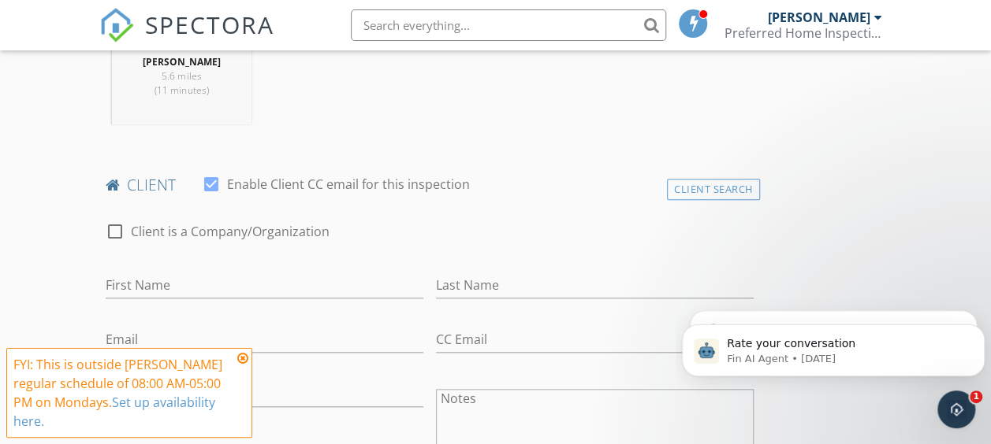
scroll to position [709, 0]
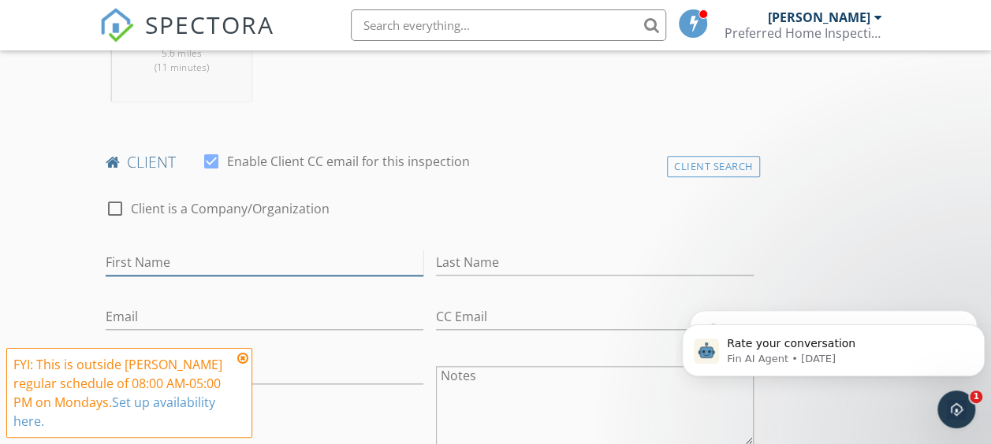
click at [232, 262] on input "First Name" at bounding box center [265, 263] width 318 height 26
type input "Gonzalo"
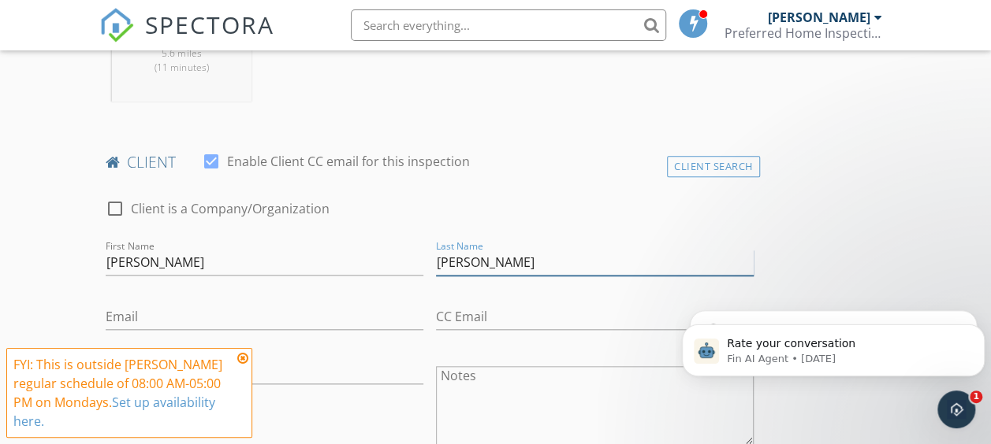
type input "Romero"
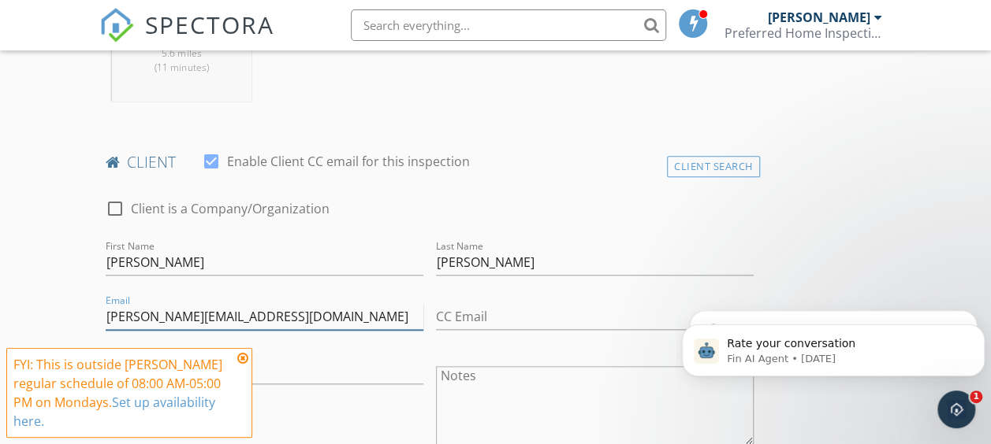
type input "gonzalo.a.romero17@gmail.com"
click at [240, 358] on icon at bounding box center [242, 358] width 11 height 13
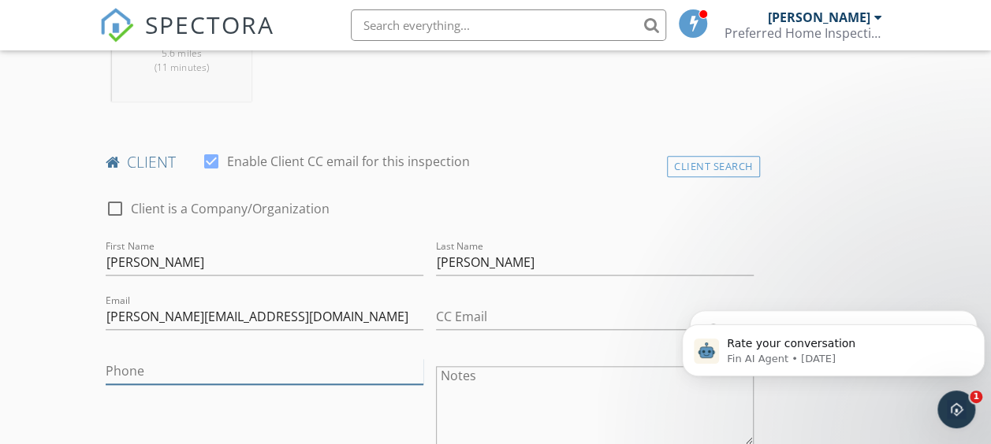
click at [241, 359] on input "Phone" at bounding box center [265, 372] width 318 height 26
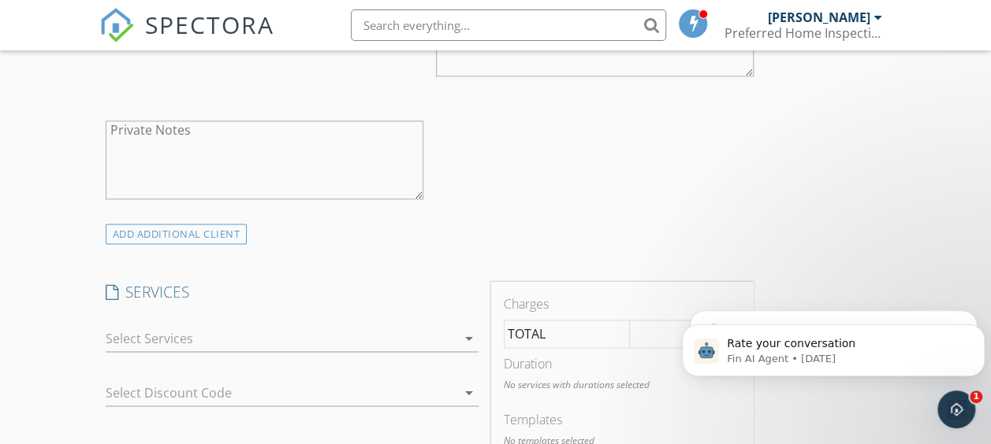
scroll to position [1103, 0]
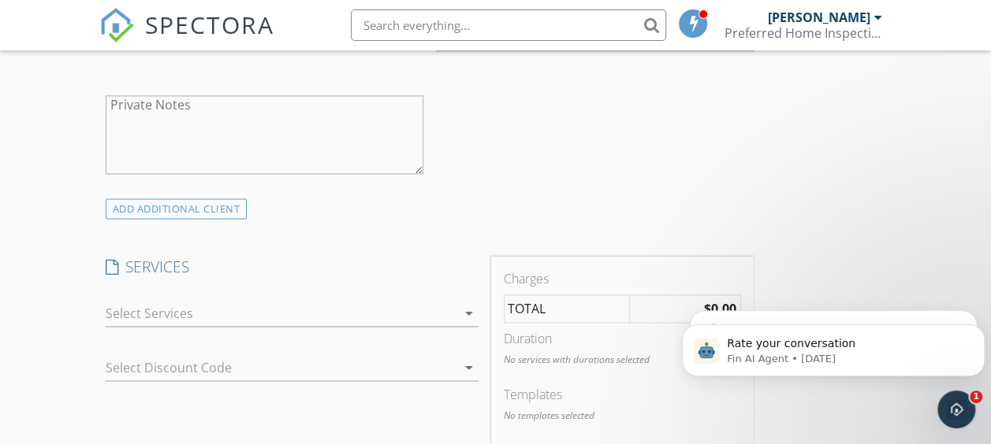
type input "619-317-5414"
click at [336, 317] on div at bounding box center [281, 313] width 351 height 25
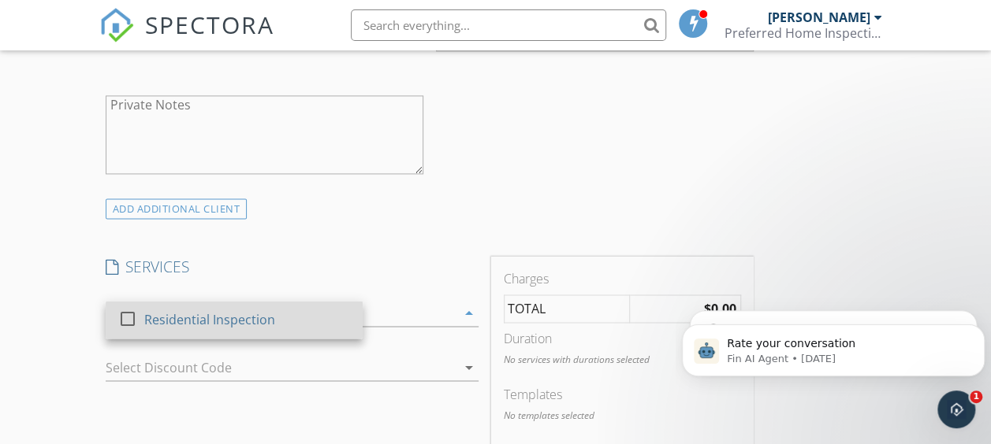
click at [125, 313] on div at bounding box center [127, 319] width 27 height 27
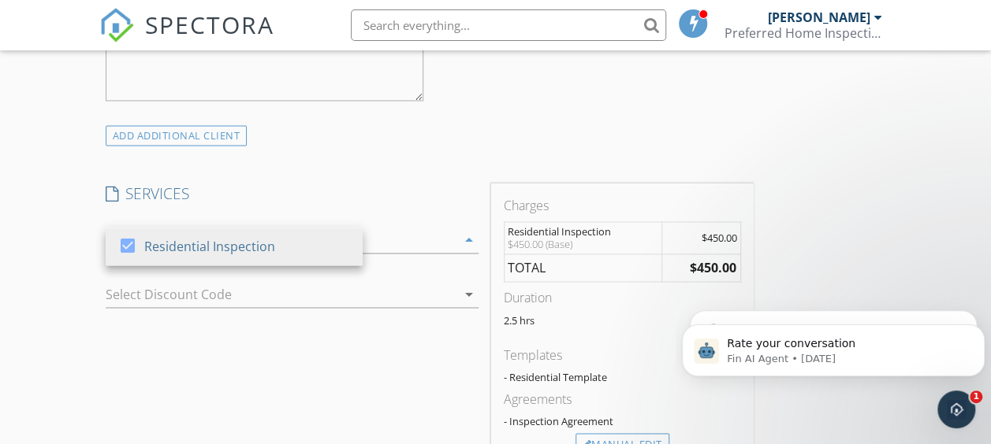
scroll to position [1261, 0]
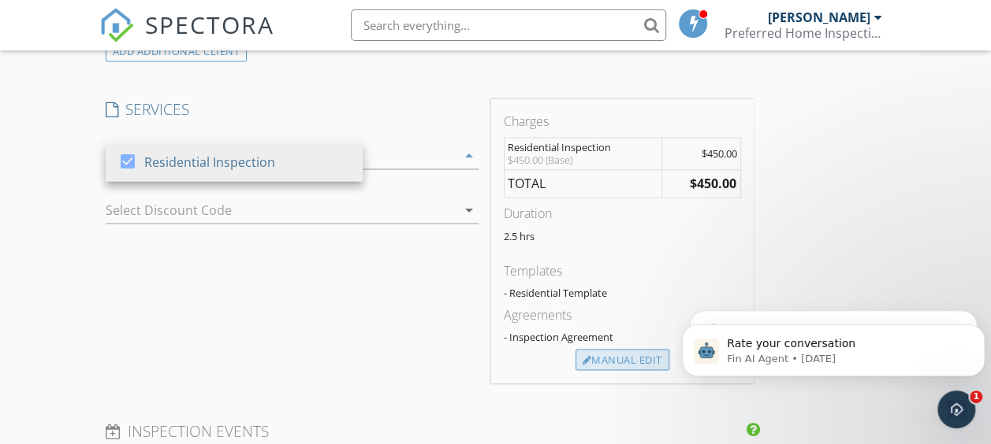
click at [575, 371] on div "Manual Edit" at bounding box center [622, 360] width 94 height 22
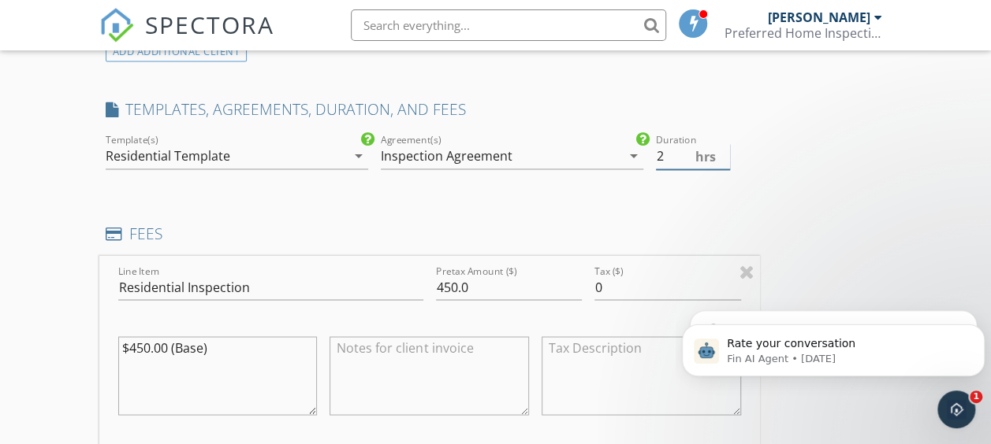
type input "2"
click at [656, 158] on input "2" at bounding box center [693, 156] width 74 height 26
click at [436, 283] on input "450.0" at bounding box center [509, 287] width 146 height 26
type input "550.0"
drag, startPoint x: 206, startPoint y: 344, endPoint x: 101, endPoint y: 344, distance: 105.6
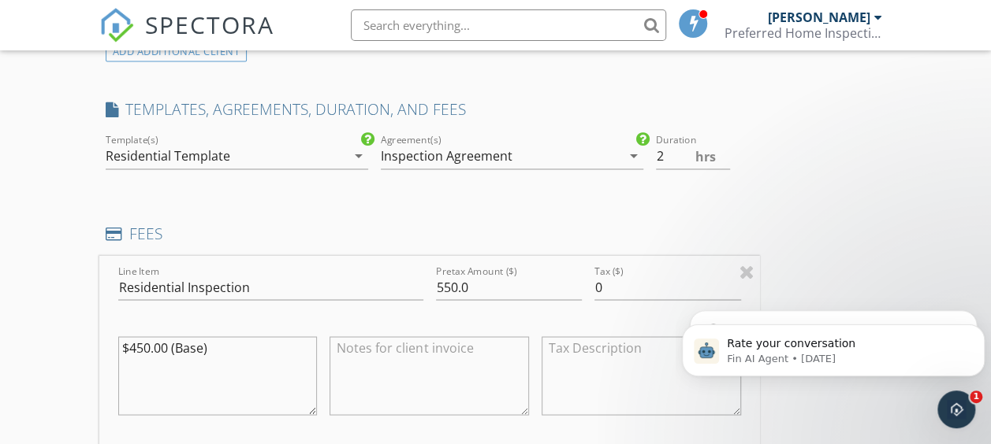
click at [100, 346] on div "Line Item Residential Inspection Pretax Amount ($) 550.0 Tax ($) 0 $450.00 (Bas…" at bounding box center [429, 350] width 660 height 190
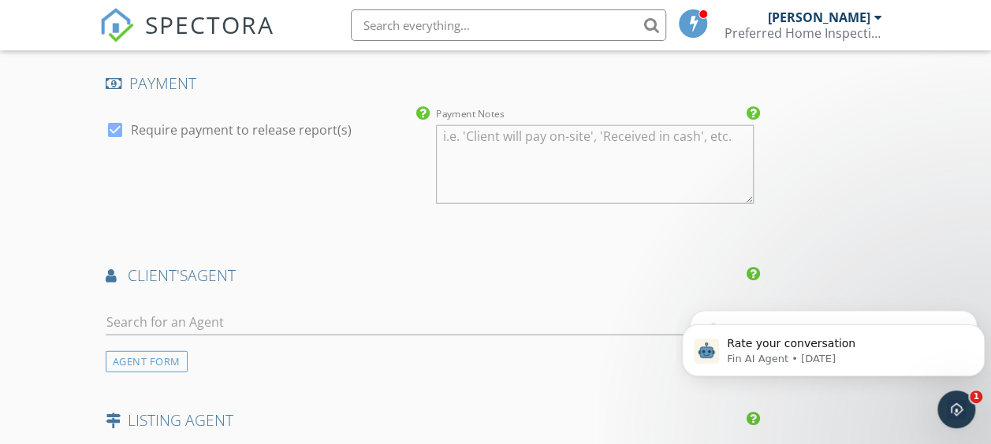
scroll to position [1891, 0]
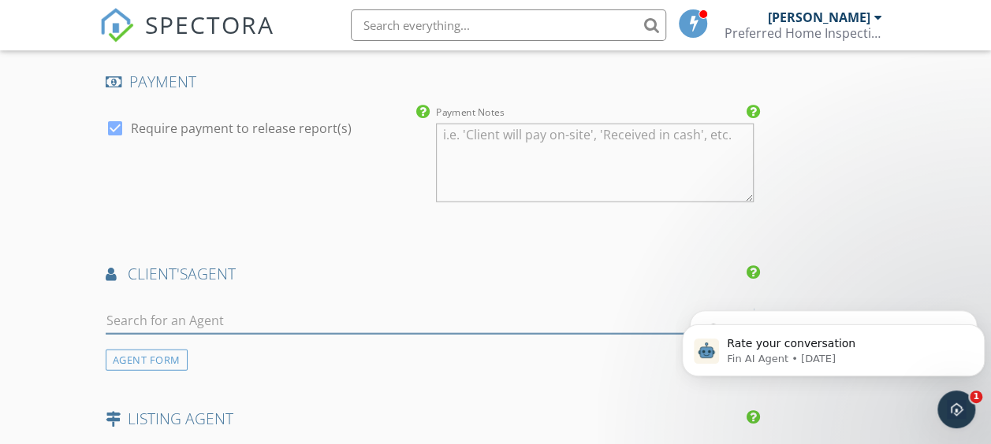
click at [285, 322] on input "text" at bounding box center [430, 321] width 648 height 26
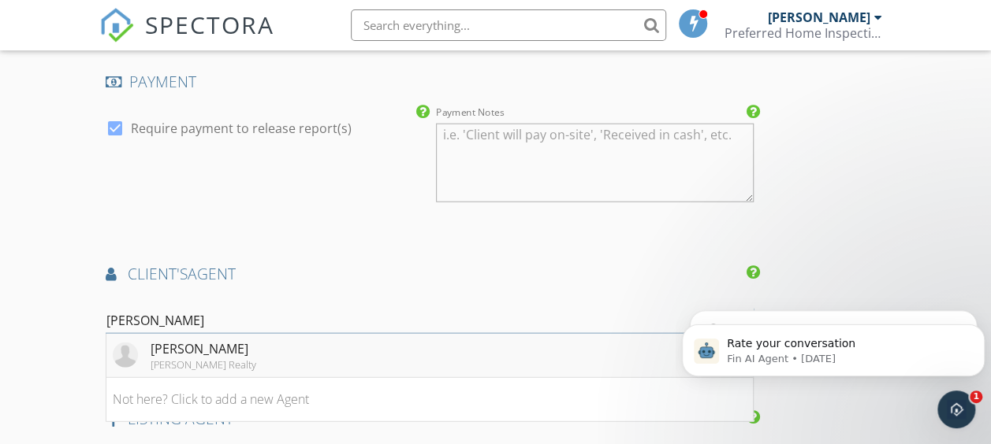
type input "Sandra"
click at [225, 344] on div "Sandra Cota" at bounding box center [204, 349] width 106 height 19
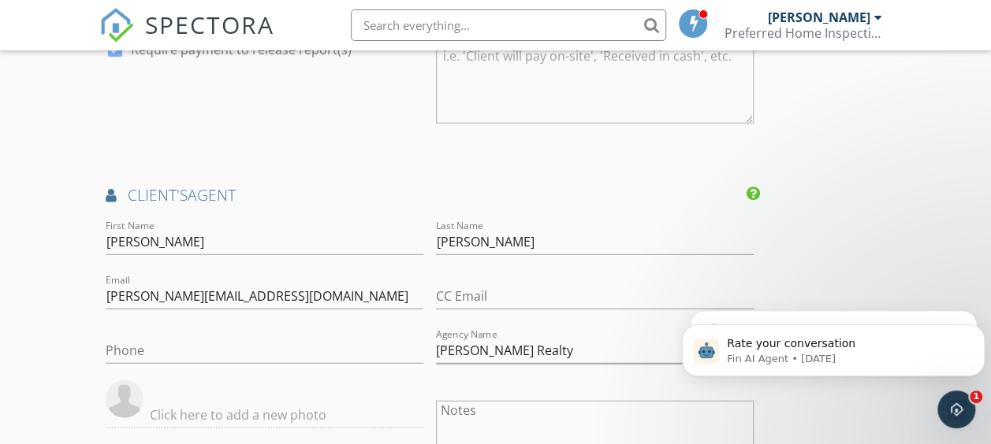
scroll to position [2128, 0]
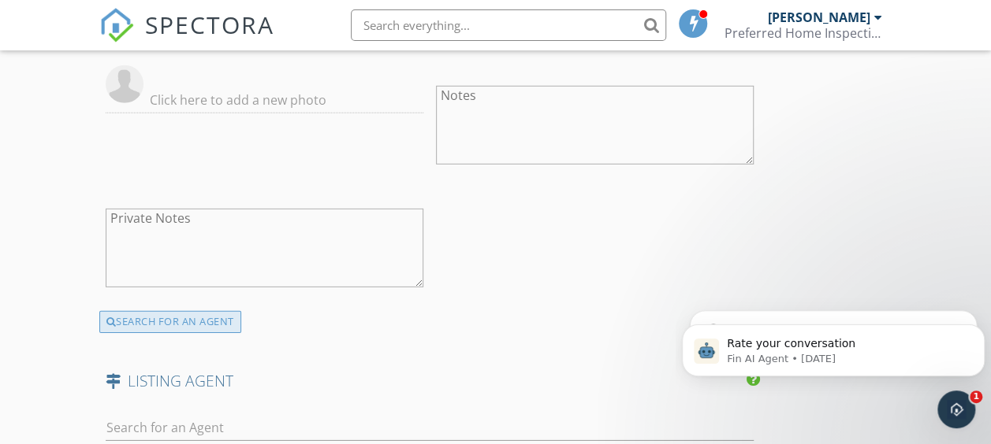
click at [206, 311] on div "SEARCH FOR AN AGENT" at bounding box center [170, 322] width 142 height 22
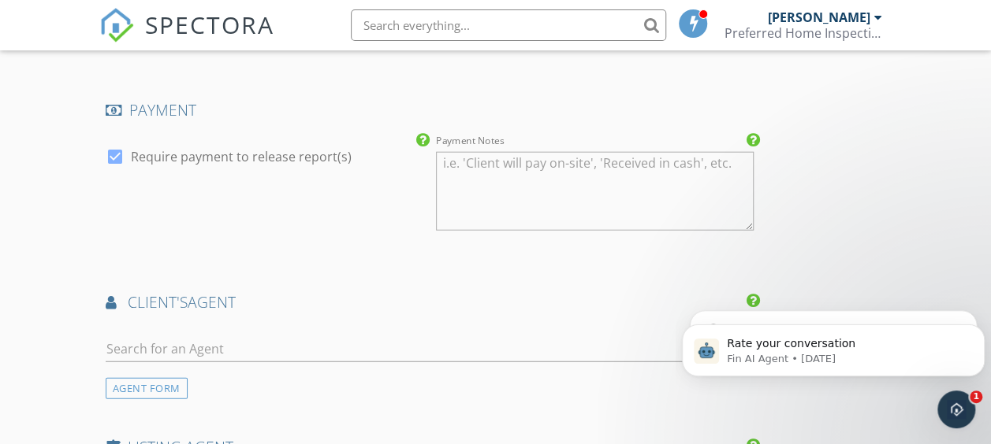
scroll to position [1887, 0]
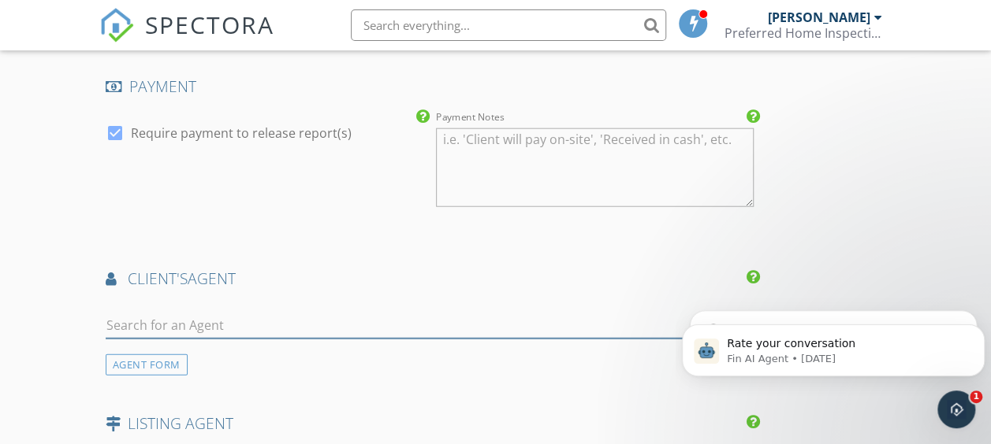
click at [206, 313] on input "text" at bounding box center [430, 326] width 648 height 26
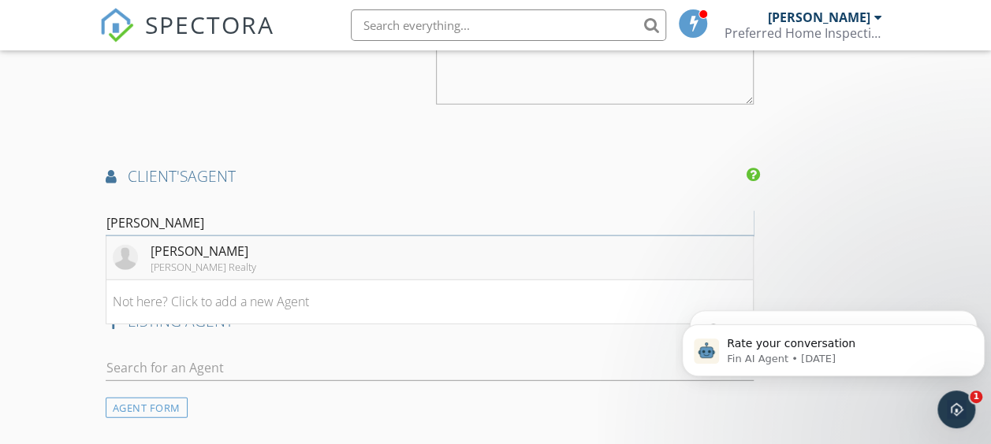
scroll to position [2123, 0]
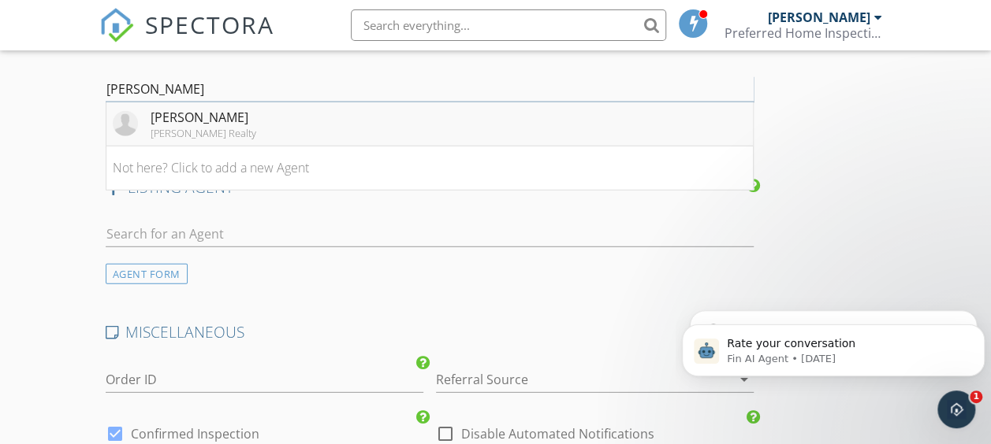
type input "sandra"
click at [212, 127] on div "Keller Williams Realty" at bounding box center [204, 133] width 106 height 13
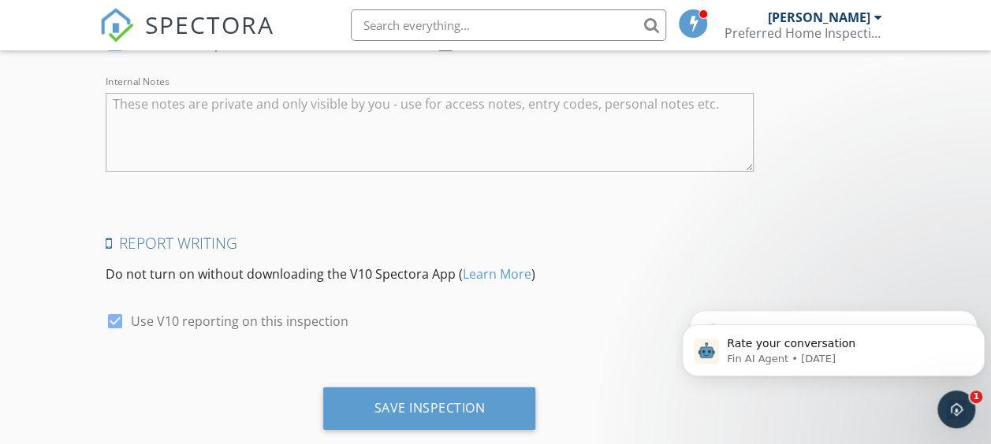
scroll to position [2899, 0]
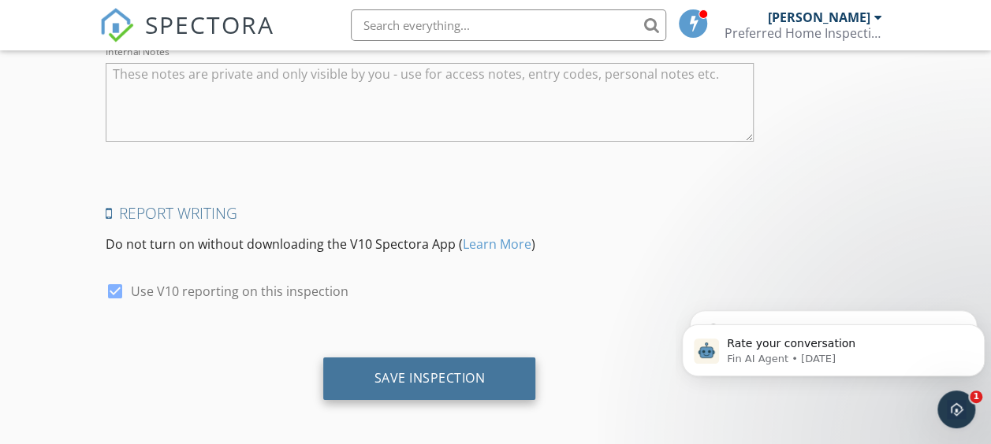
click at [374, 370] on div "Save Inspection" at bounding box center [429, 378] width 111 height 16
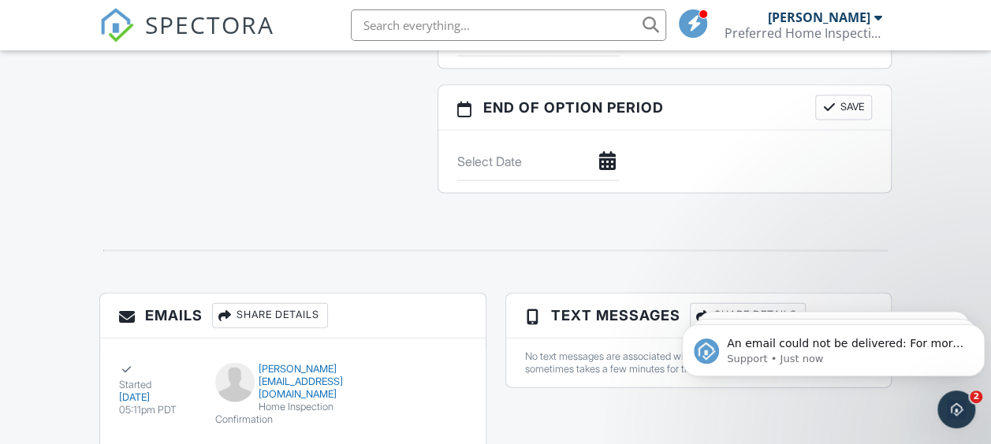
scroll to position [1668, 0]
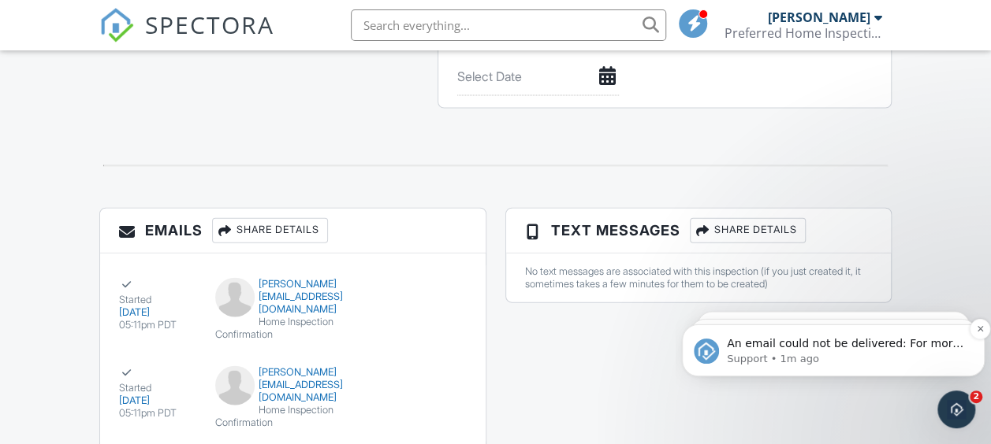
click at [806, 342] on span "An email could not be delivered: For more information, view Why emails don't ge…" at bounding box center [845, 359] width 236 height 44
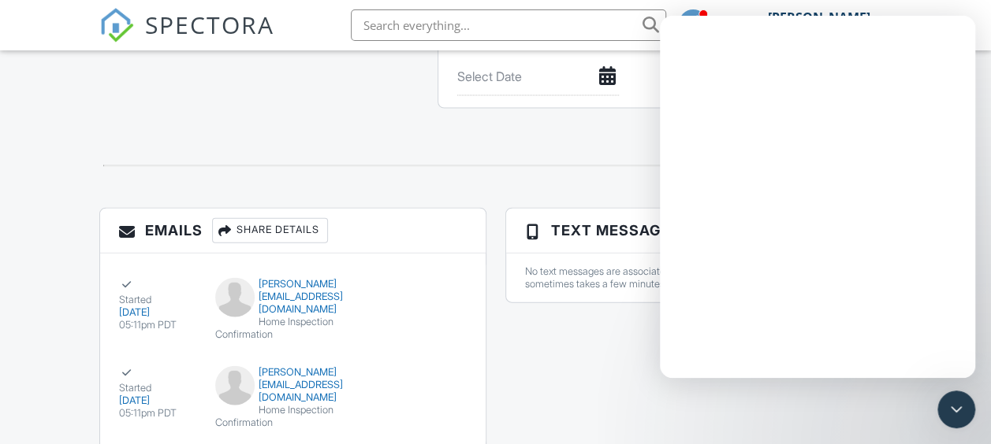
scroll to position [0, 0]
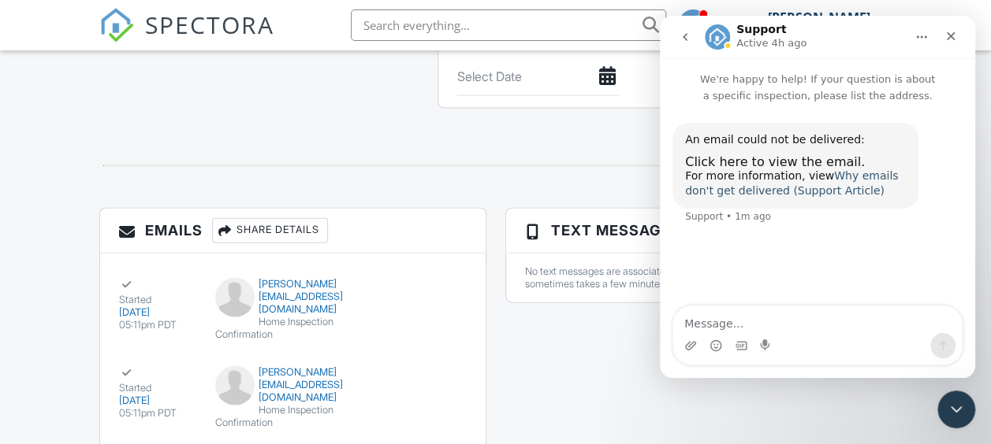
click at [873, 170] on link "Why emails don't get delivered (Support Article)" at bounding box center [791, 183] width 213 height 28
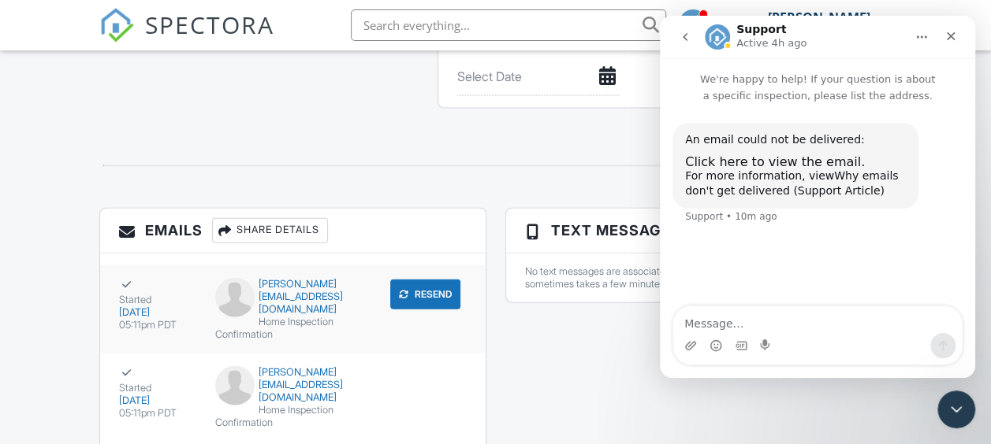
scroll to position [1746, 0]
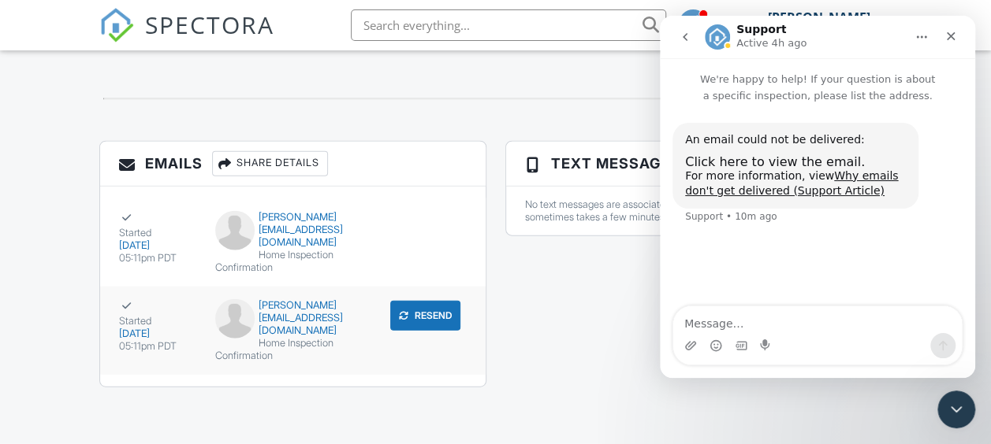
click at [308, 337] on div "[PERSON_NAME][EMAIL_ADDRESS][DOMAIN_NAME]" at bounding box center [292, 318] width 154 height 38
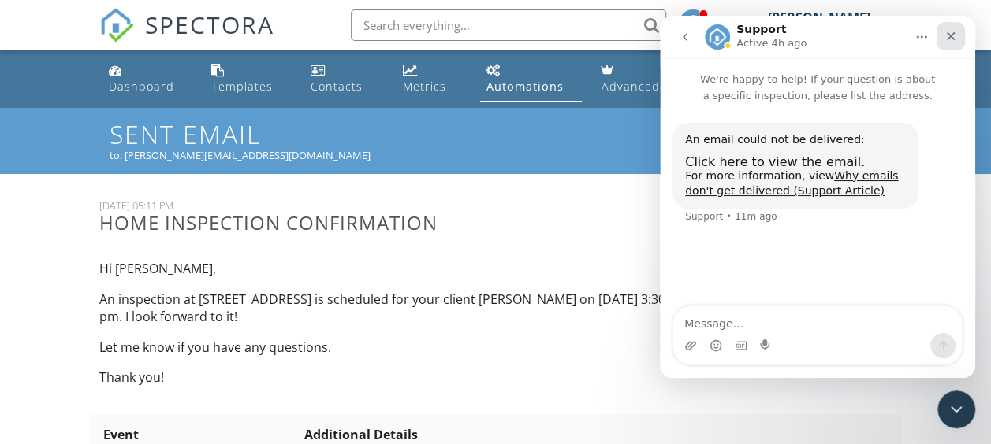
click at [954, 40] on icon "Close" at bounding box center [950, 36] width 13 height 13
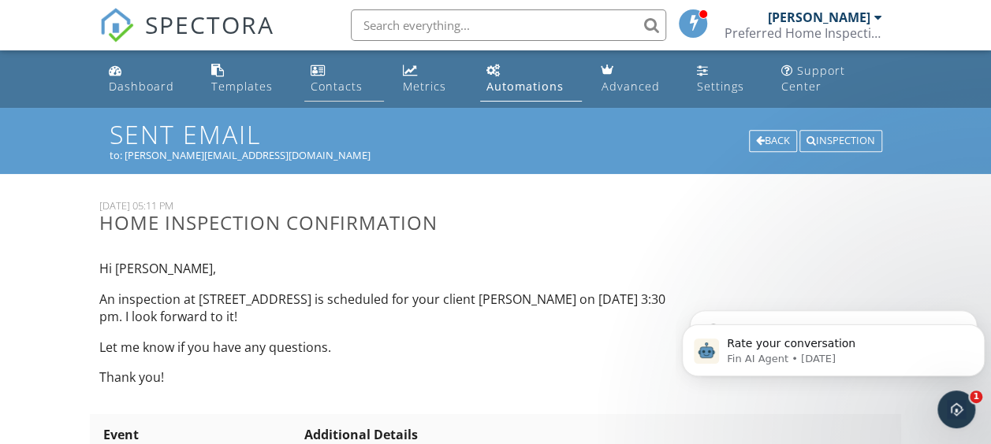
click at [344, 87] on div "Contacts" at bounding box center [337, 86] width 52 height 15
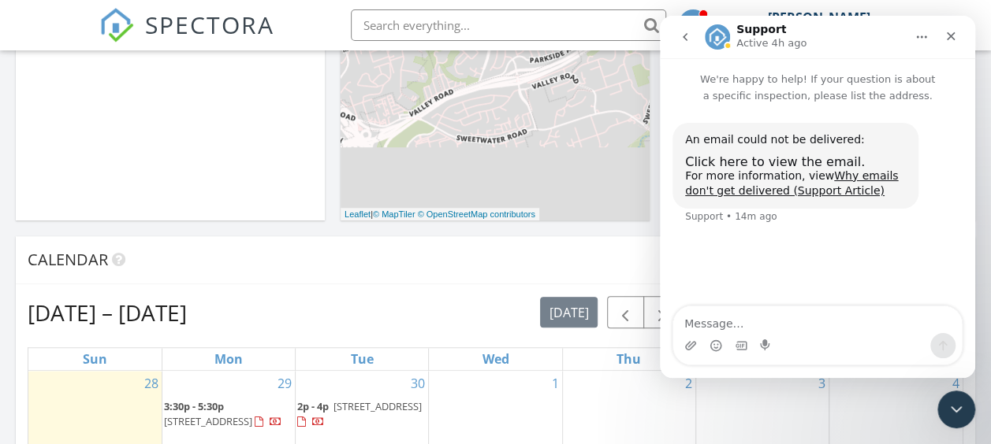
scroll to position [630, 0]
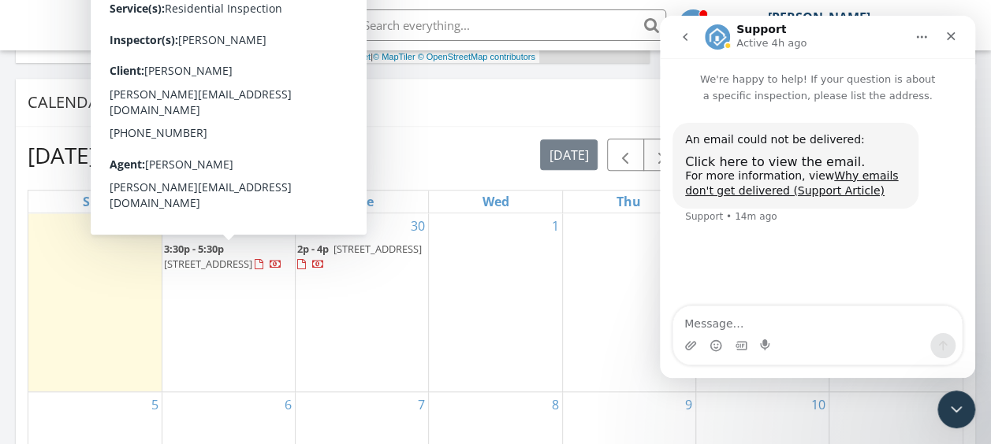
click at [244, 264] on span "2126 Kings View Cir, Spring Valley 91977" at bounding box center [208, 264] width 88 height 14
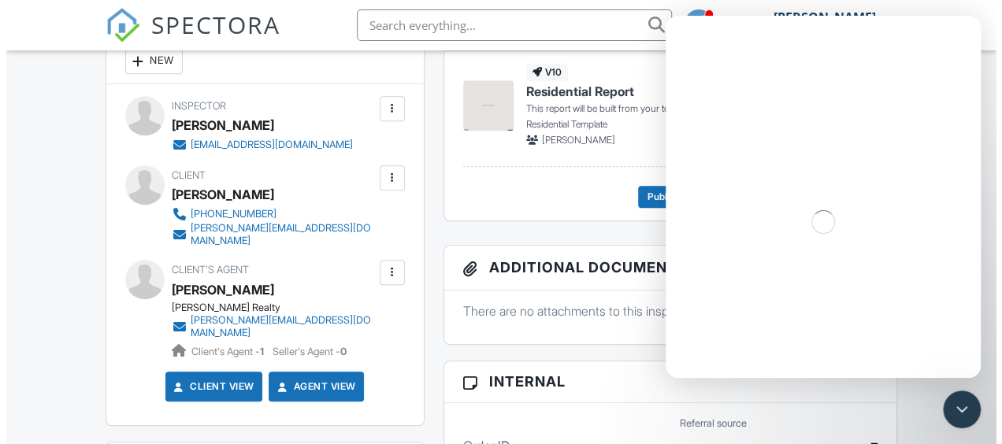
scroll to position [473, 0]
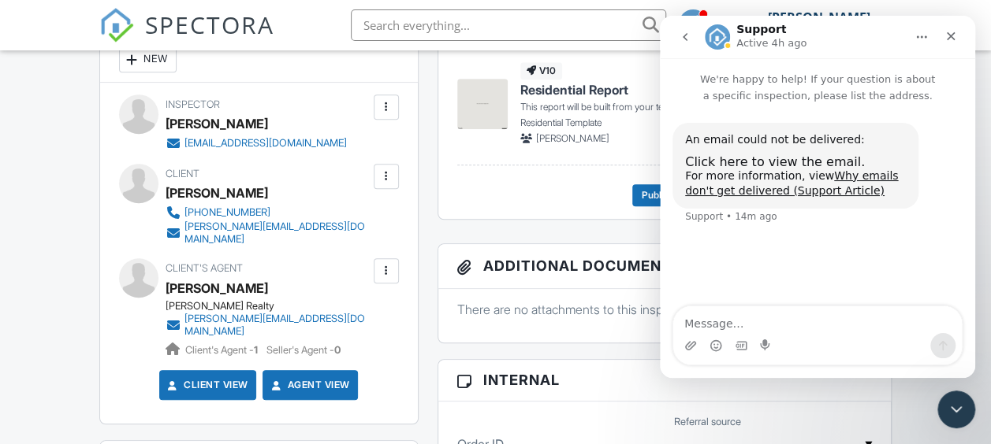
click at [383, 270] on div at bounding box center [386, 271] width 16 height 16
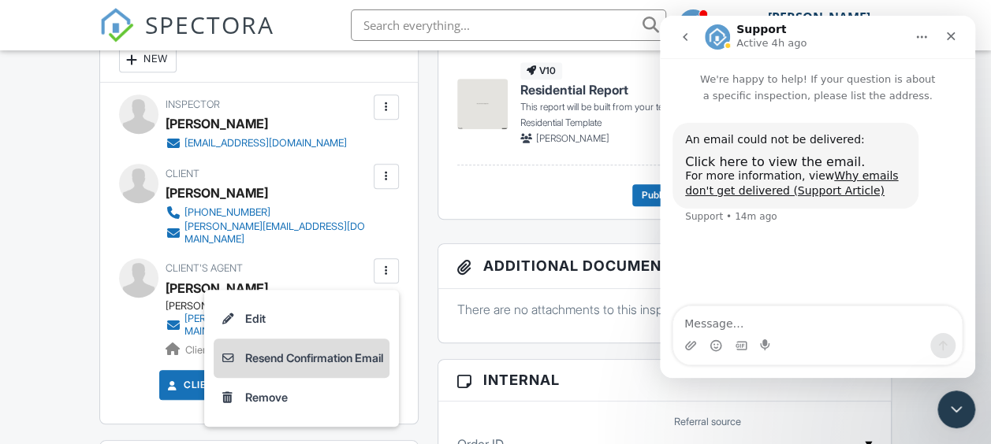
click at [347, 358] on li "Resend Confirmation Email" at bounding box center [302, 358] width 176 height 39
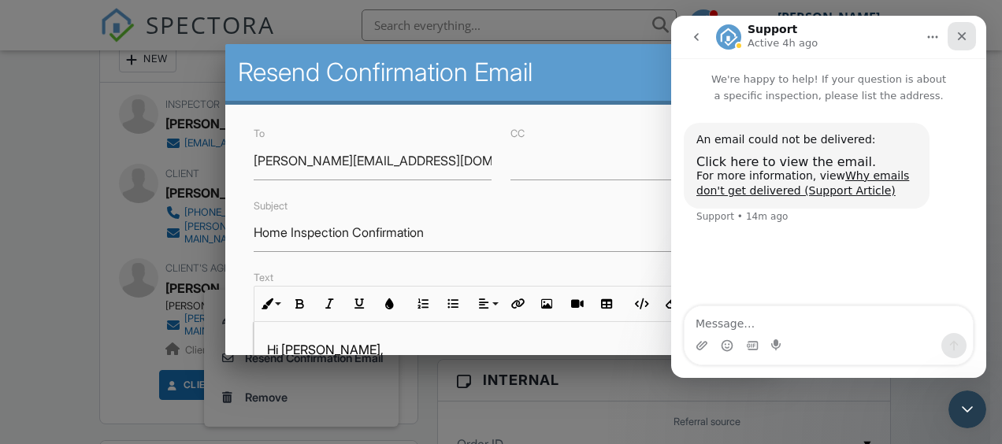
click at [964, 36] on icon "Close" at bounding box center [962, 36] width 13 height 13
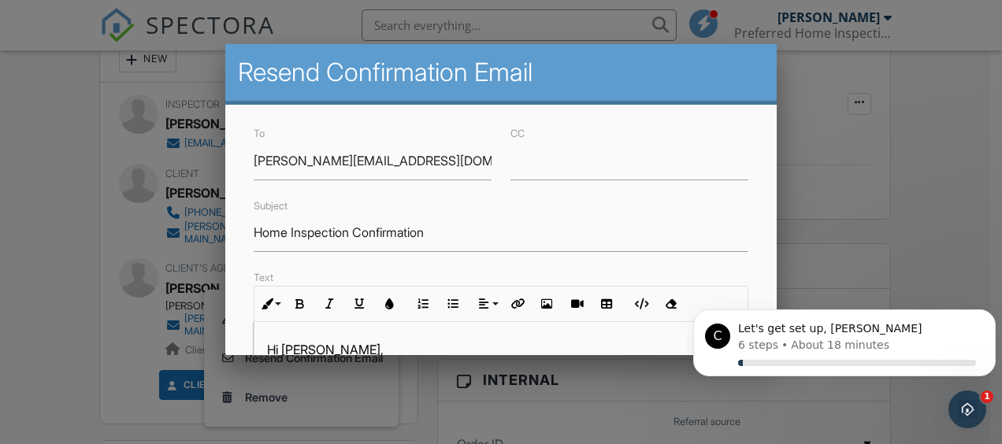
scroll to position [0, 0]
click at [988, 314] on icon "Dismiss notification" at bounding box center [991, 315] width 9 height 9
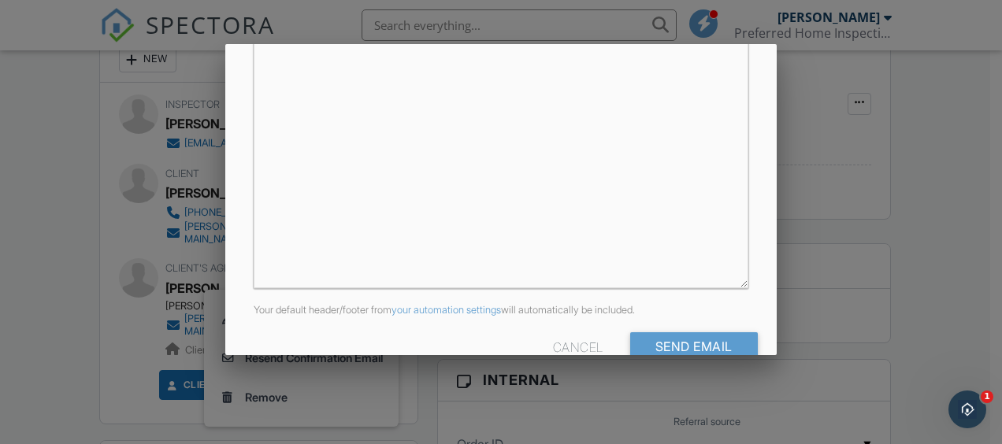
scroll to position [462, 0]
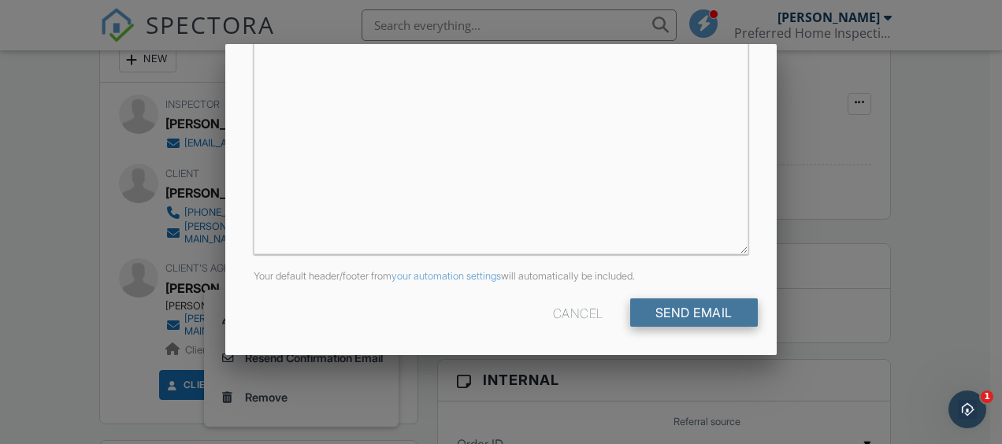
click at [669, 309] on input "Send Email" at bounding box center [694, 313] width 128 height 28
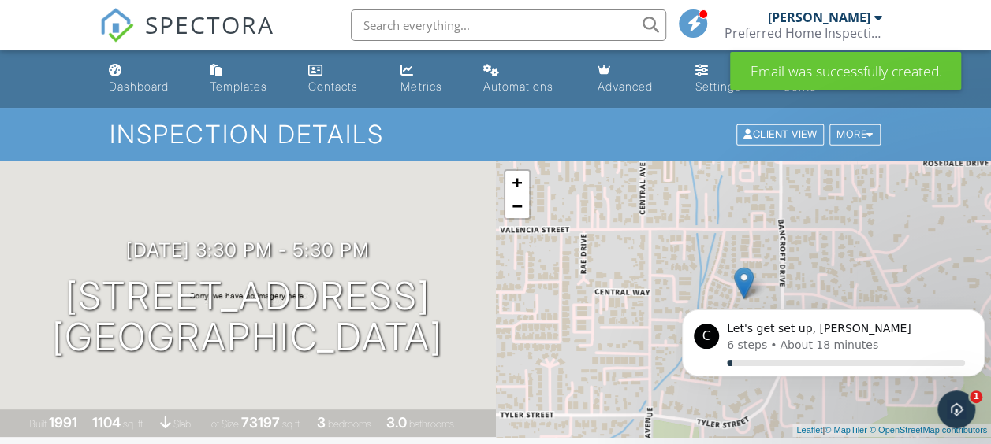
click at [669, 309] on div "+ − Leaflet | © MapTiler © OpenStreetMap contributors" at bounding box center [744, 300] width 496 height 276
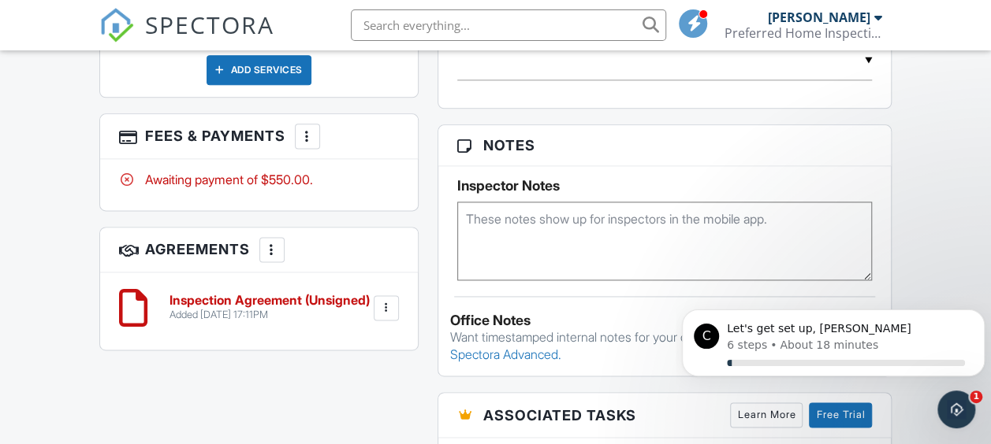
scroll to position [1103, 0]
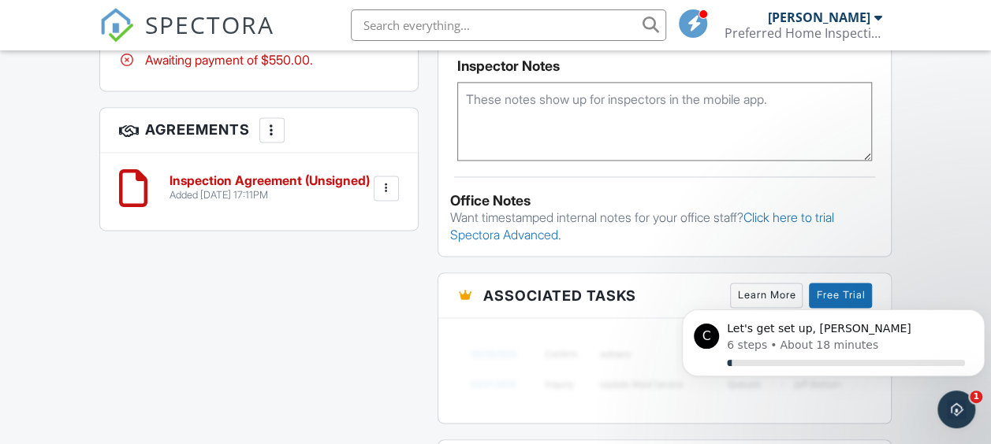
click at [222, 174] on h6 "Inspection Agreement (Unsigned)" at bounding box center [269, 181] width 200 height 14
